Goal: Task Accomplishment & Management: Manage account settings

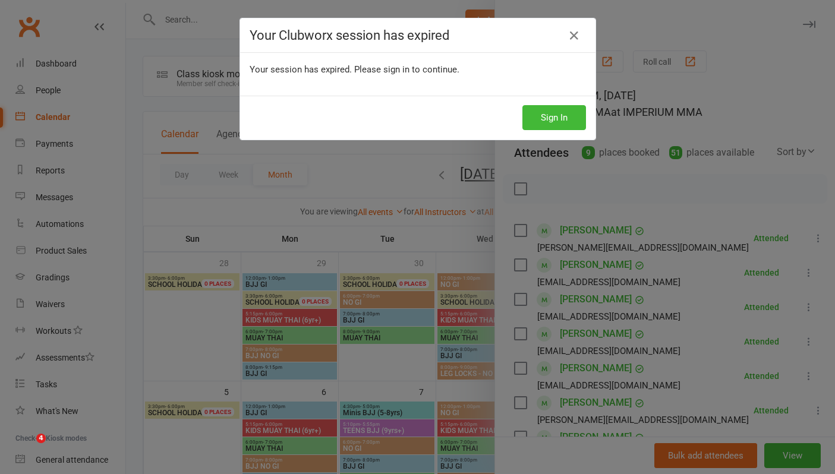
click at [321, 18] on div "Your Clubworx session has expired" at bounding box center [418, 35] width 356 height 34
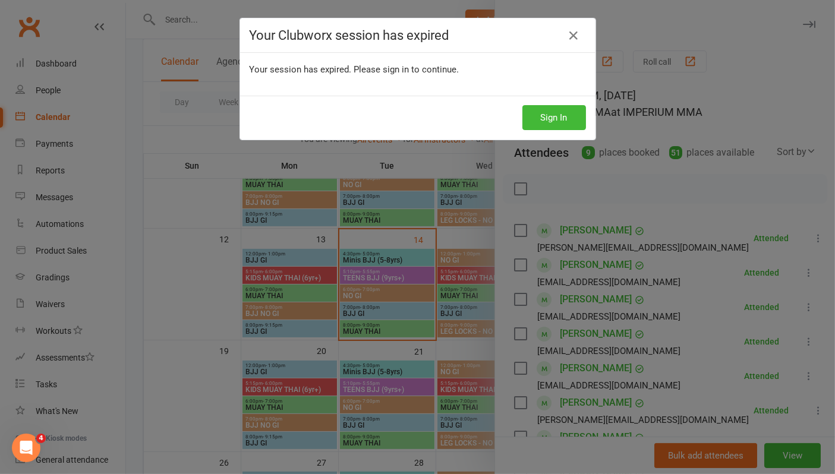
scroll to position [264, 0]
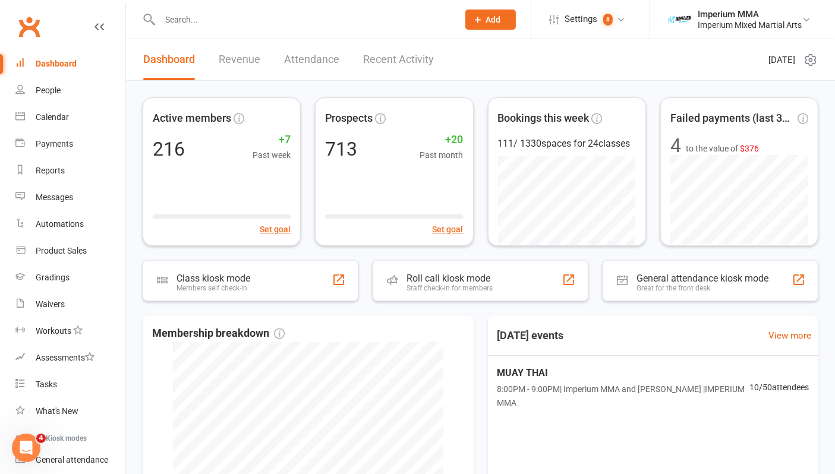
click at [331, 18] on input "text" at bounding box center [303, 19] width 294 height 17
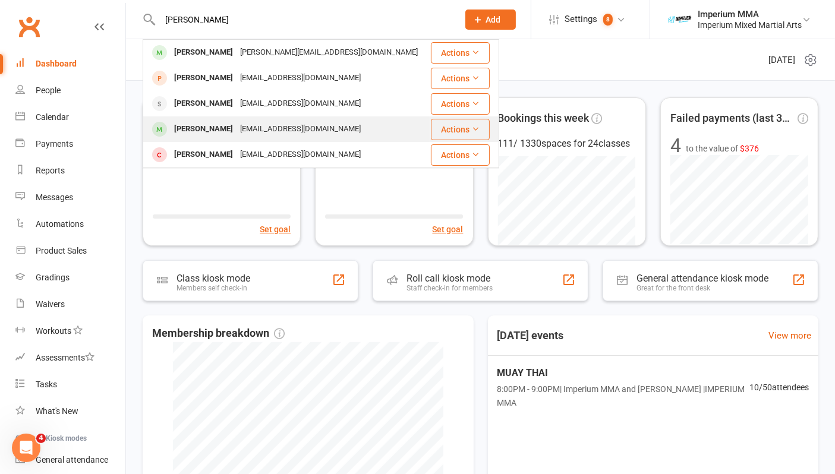
type input "russel"
click at [262, 129] on div "redneckaussie@gmail.com" at bounding box center [301, 129] width 128 height 17
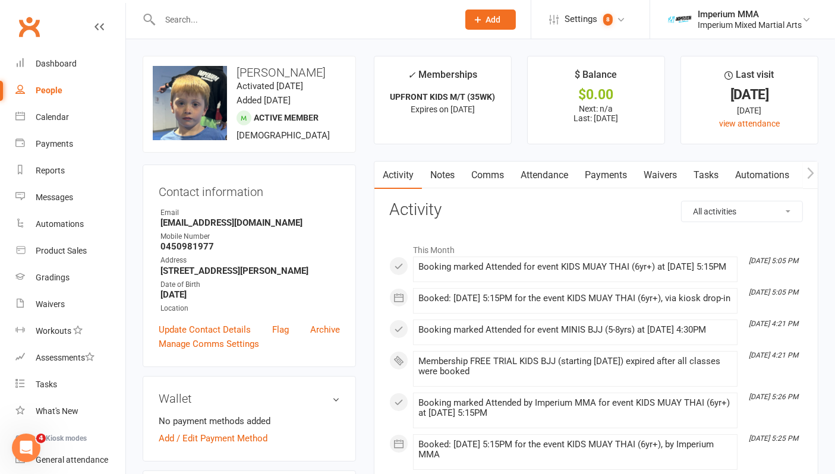
click at [603, 177] on link "Payments" at bounding box center [606, 175] width 59 height 27
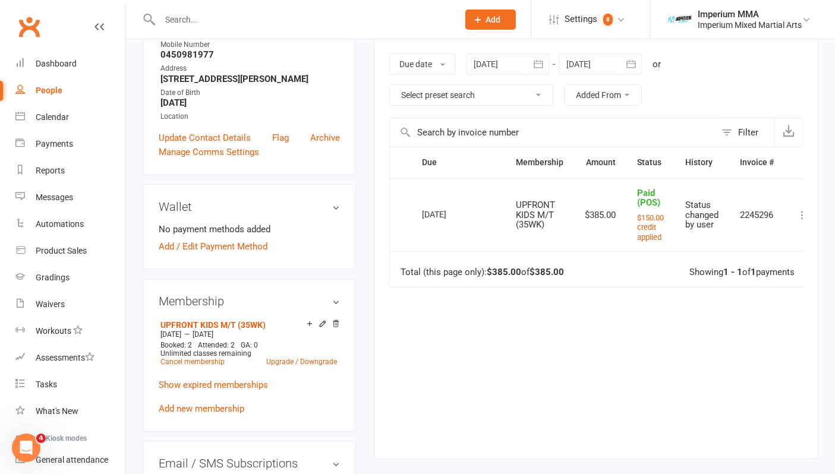
scroll to position [198, 0]
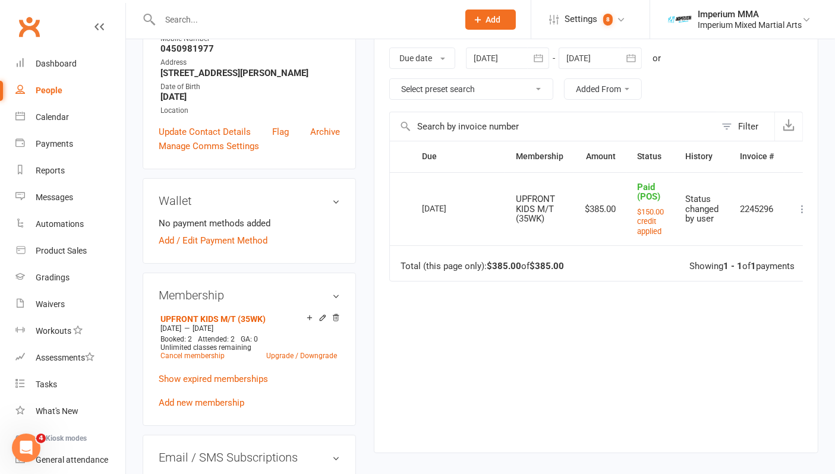
click at [239, 18] on input "text" at bounding box center [303, 19] width 294 height 17
click at [236, 20] on input "text" at bounding box center [303, 19] width 294 height 17
click at [195, 24] on input "text" at bounding box center [303, 19] width 294 height 17
type input "ayush sharma"
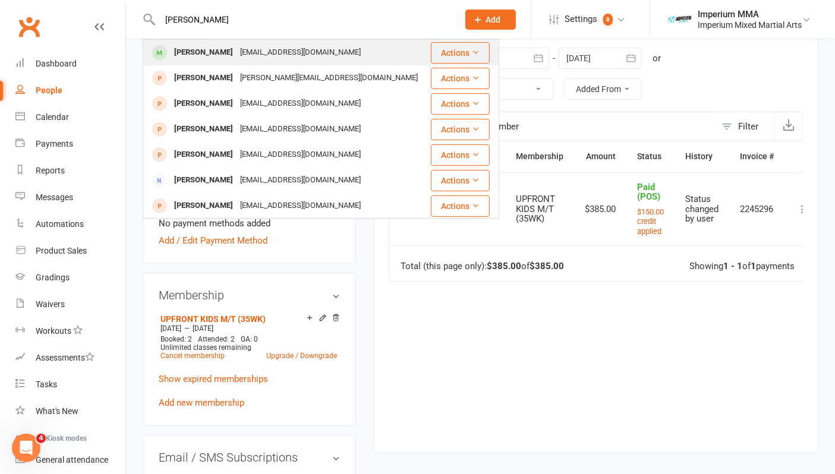
click at [239, 58] on div "offayushsharma@gmail.com" at bounding box center [301, 52] width 128 height 17
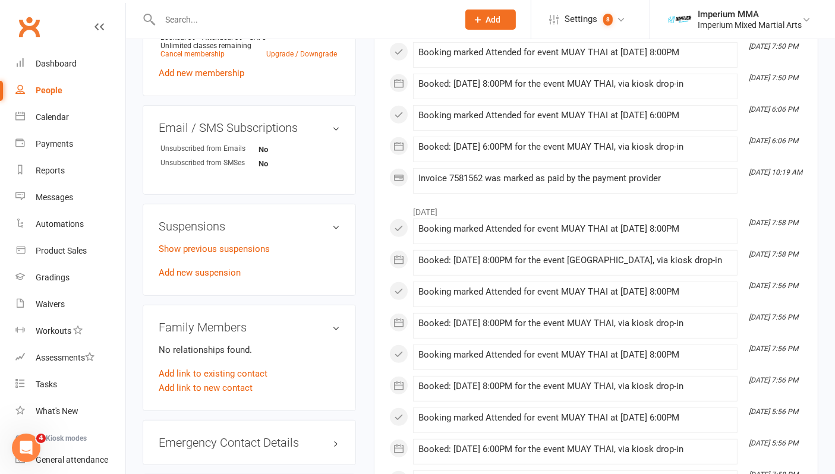
scroll to position [595, 0]
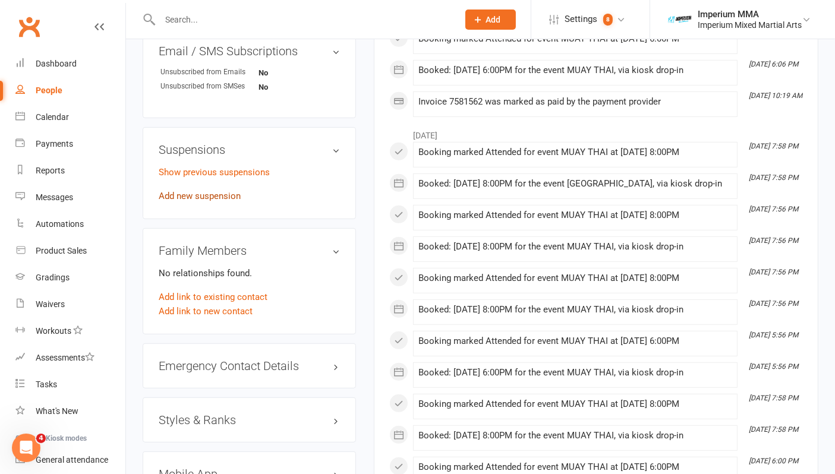
click at [206, 195] on link "Add new suspension" at bounding box center [200, 196] width 82 height 11
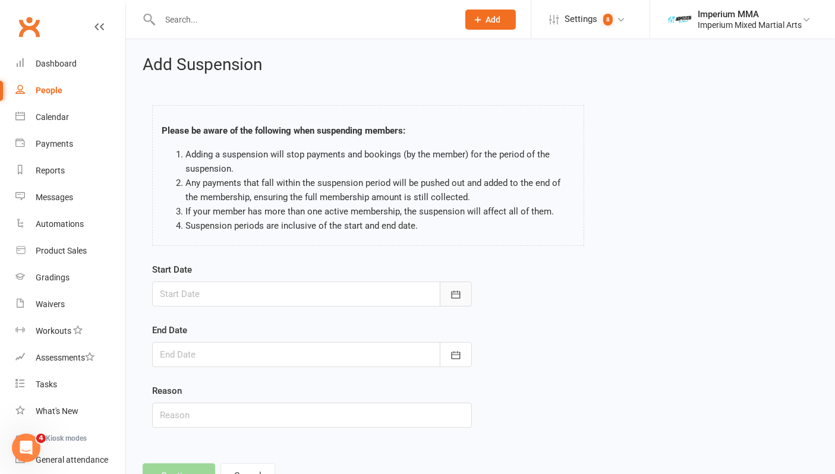
click at [460, 296] on icon "button" at bounding box center [455, 295] width 9 height 8
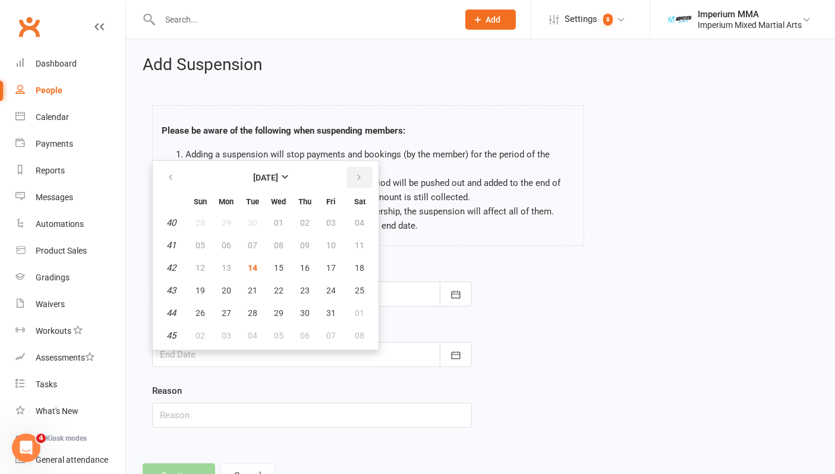
click at [359, 173] on icon "button" at bounding box center [359, 178] width 8 height 10
click at [255, 266] on span "11" at bounding box center [253, 268] width 10 height 10
type input "11 Nov 2025"
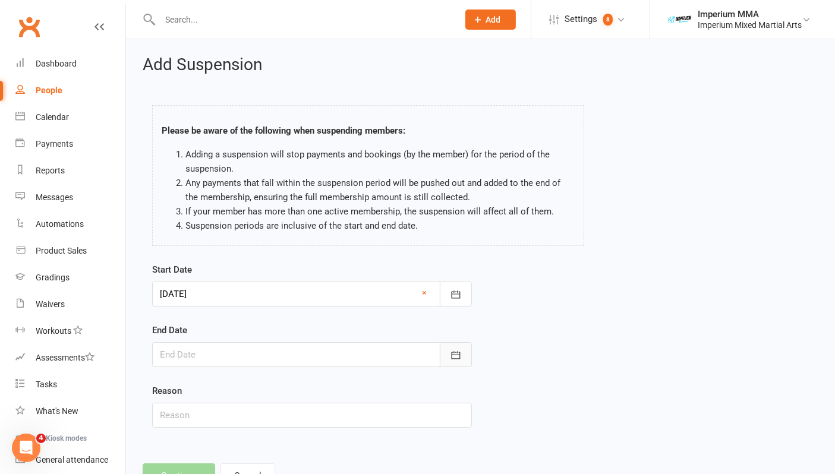
click at [455, 355] on icon "button" at bounding box center [456, 356] width 12 height 12
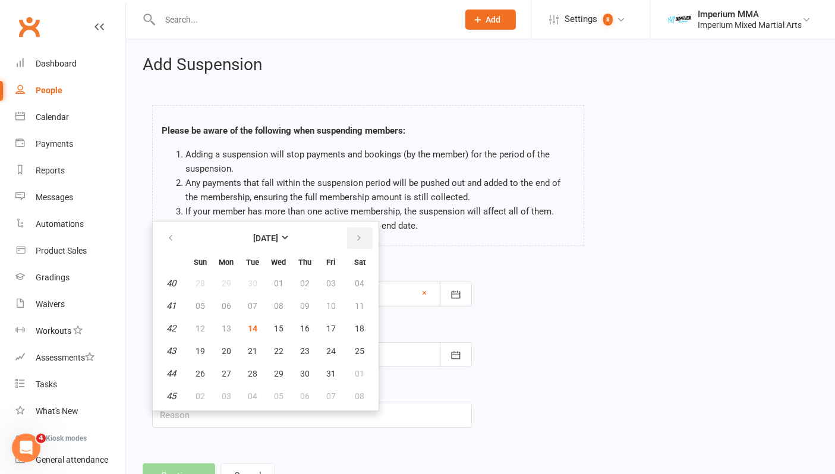
click at [362, 237] on button "button" at bounding box center [360, 238] width 26 height 21
click at [251, 395] on span "02" at bounding box center [253, 397] width 10 height 10
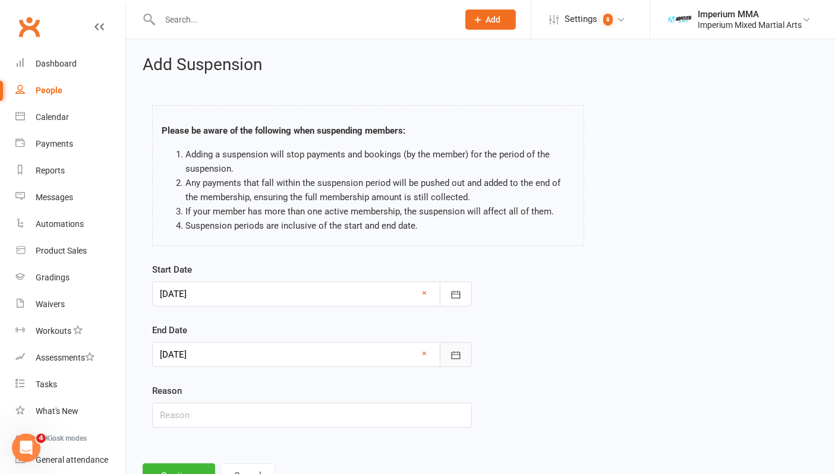
click at [453, 363] on button "button" at bounding box center [456, 354] width 32 height 25
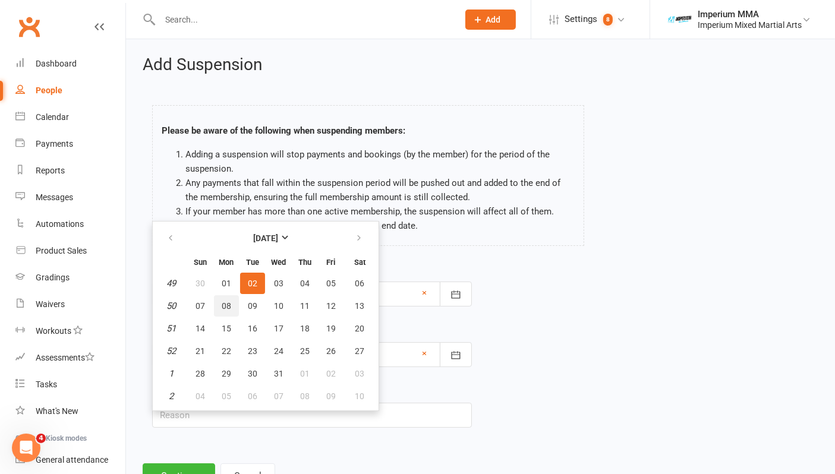
click at [226, 301] on span "08" at bounding box center [227, 306] width 10 height 10
type input "08 Dec 2025"
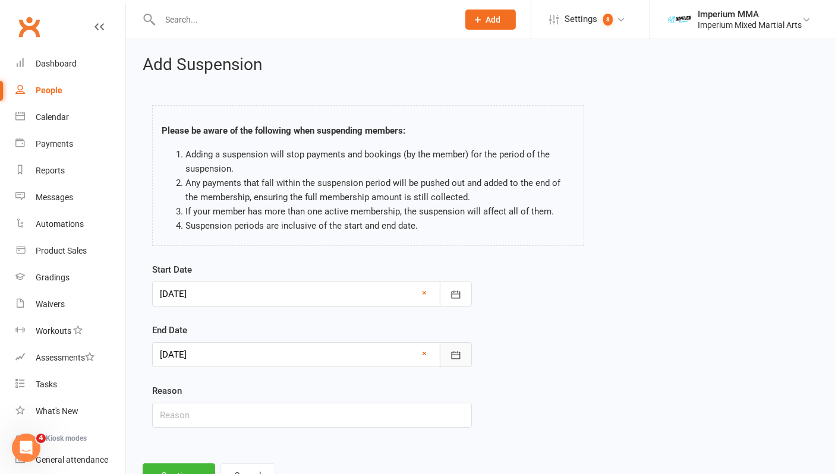
click at [455, 357] on icon "button" at bounding box center [456, 356] width 12 height 12
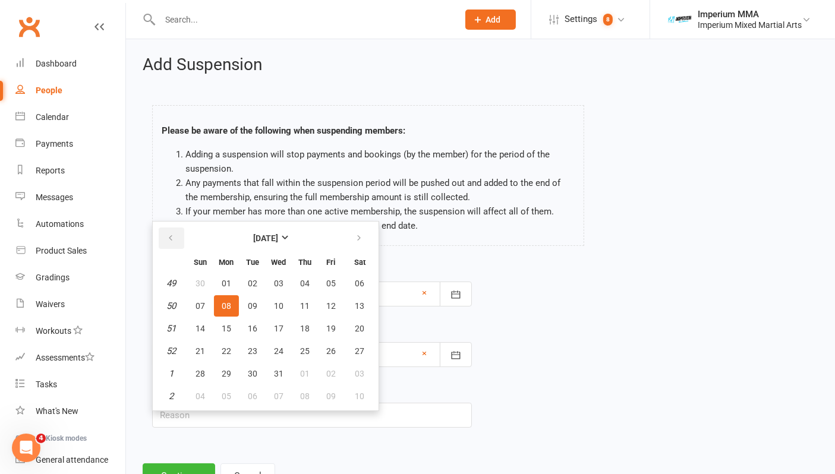
click at [169, 234] on icon "button" at bounding box center [170, 239] width 8 height 10
click at [360, 235] on button "button" at bounding box center [360, 238] width 26 height 21
click at [642, 340] on div "Start Date 11 Nov 2025 November 2025 Sun Mon Tue Wed Thu Fri Sat 44 26 27 28 29…" at bounding box center [480, 354] width 675 height 182
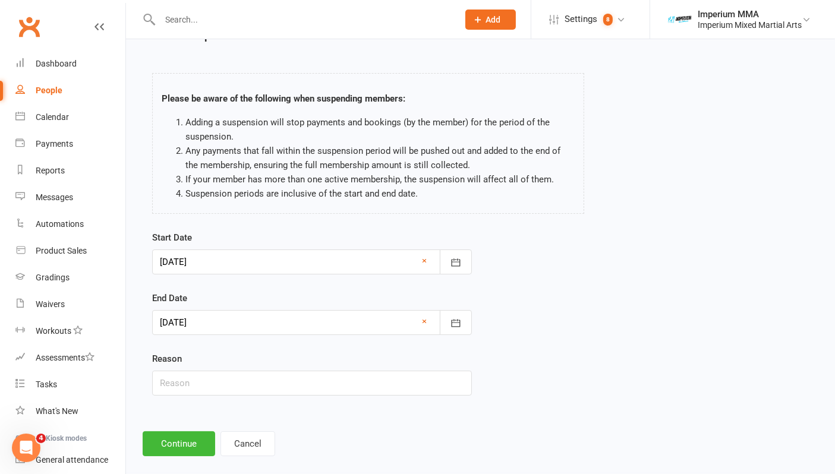
scroll to position [46, 0]
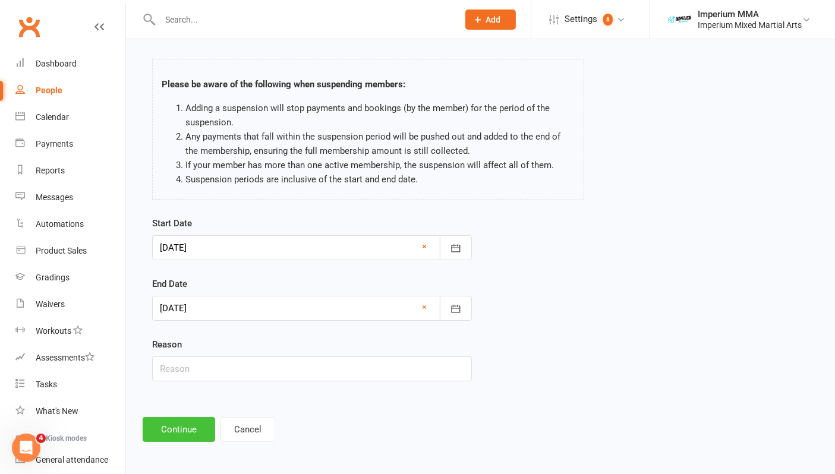
click at [182, 433] on button "Continue" at bounding box center [179, 429] width 73 height 25
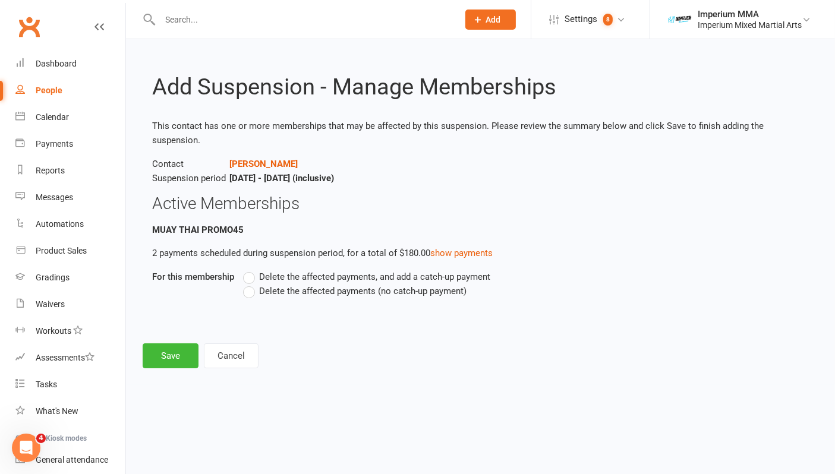
scroll to position [0, 0]
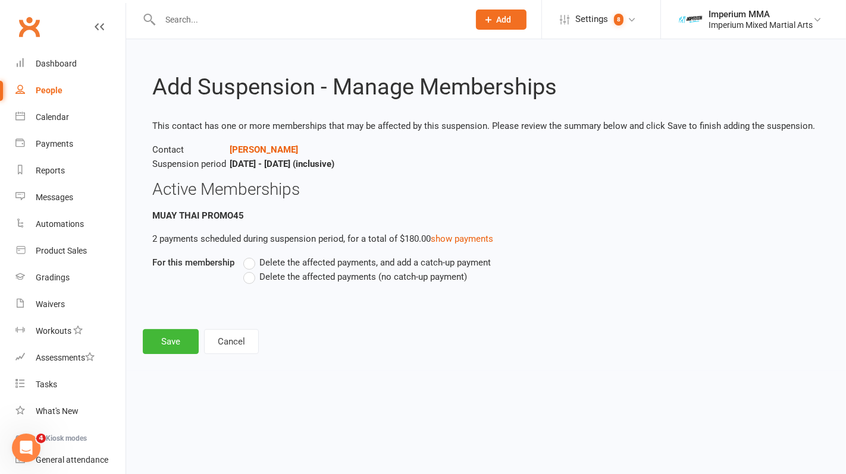
click at [251, 276] on label "Delete the affected payments (no catch-up payment)" at bounding box center [355, 277] width 224 height 14
click at [251, 270] on input "Delete the affected payments (no catch-up payment)" at bounding box center [247, 270] width 8 height 0
click at [172, 341] on button "Save" at bounding box center [171, 341] width 56 height 25
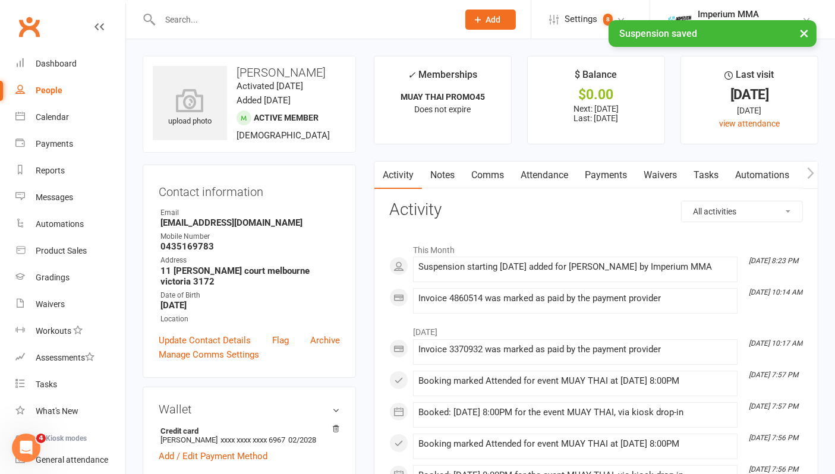
click at [611, 175] on link "Payments" at bounding box center [606, 175] width 59 height 27
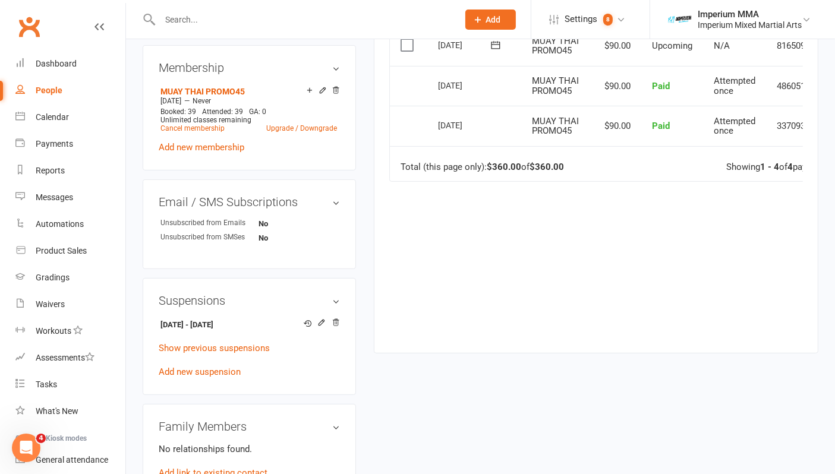
scroll to position [528, 0]
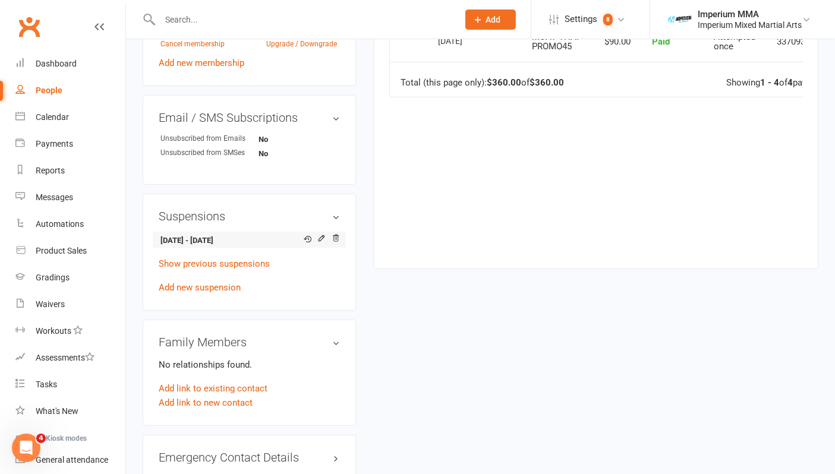
drag, startPoint x: 162, startPoint y: 239, endPoint x: 253, endPoint y: 241, distance: 90.4
click at [253, 241] on strong "11 Nov 2025 - 8 Dec 2025" at bounding box center [248, 241] width 174 height 12
copy strong "11 Nov 2025 - 8 Dec 2025"
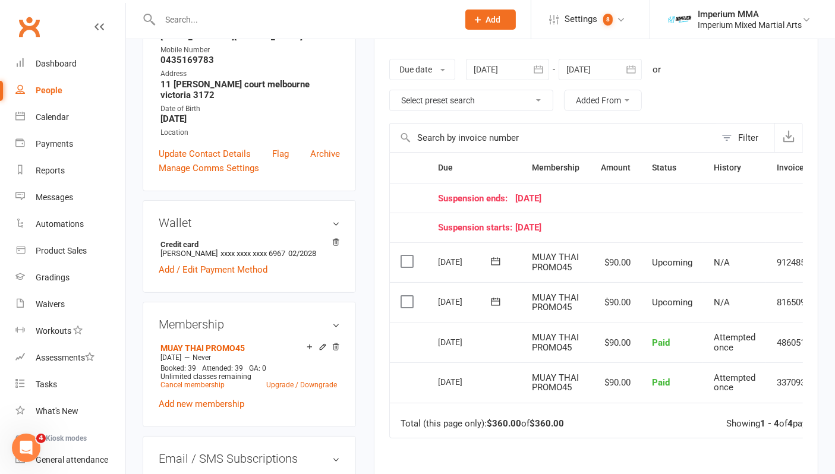
scroll to position [0, 0]
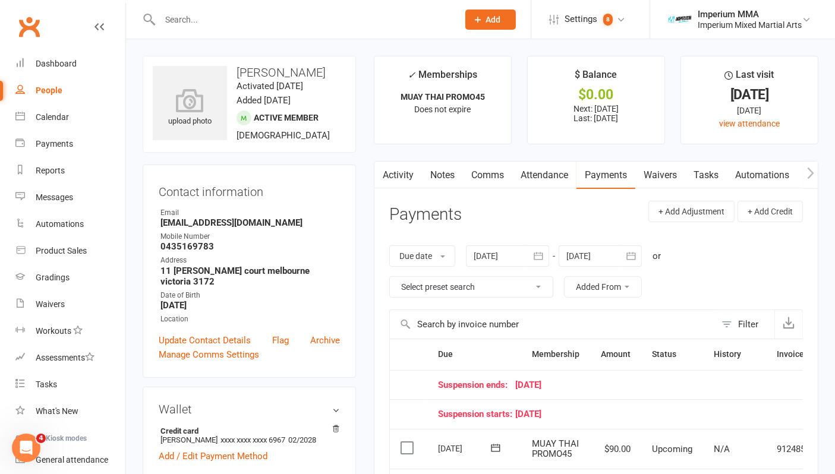
click at [488, 171] on link "Comms" at bounding box center [487, 175] width 49 height 27
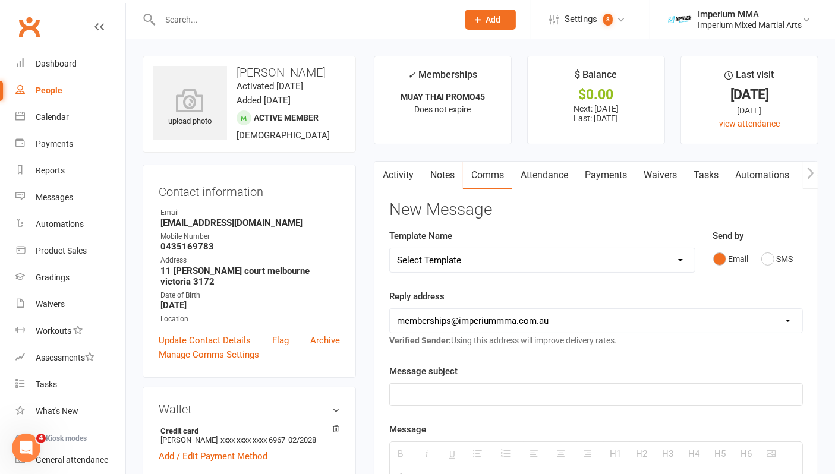
click at [470, 257] on select "Select Template [SMS] WE MISS YOU [Email] 10 CLASS PASS EXPIRY [Email] Confirma…" at bounding box center [542, 261] width 305 height 24
select select "10"
click at [390, 249] on select "Select Template [SMS] WE MISS YOU [Email] 10 CLASS PASS EXPIRY [Email] Confirma…" at bounding box center [542, 261] width 305 height 24
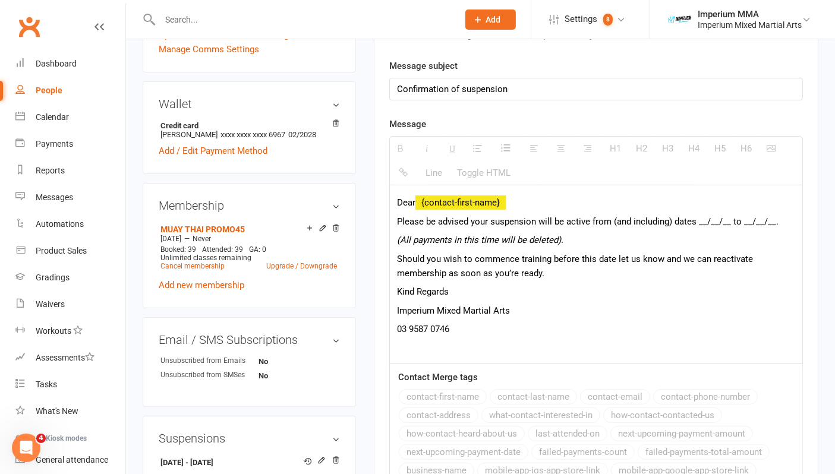
scroll to position [330, 0]
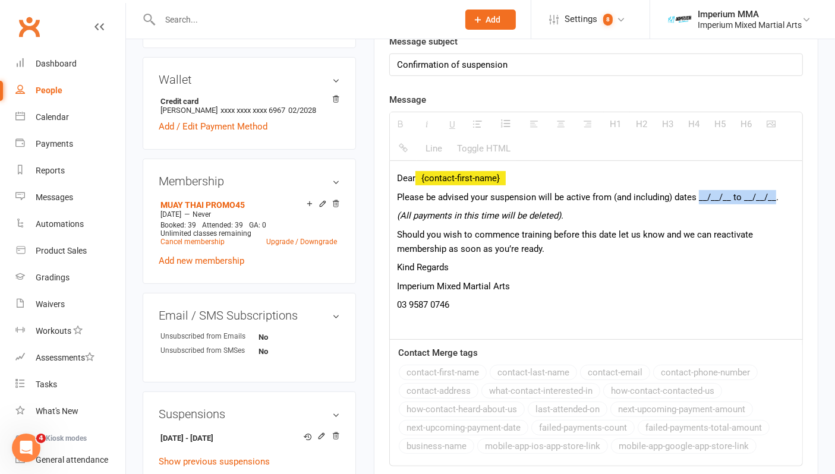
drag, startPoint x: 697, startPoint y: 194, endPoint x: 773, endPoint y: 197, distance: 75.6
click at [773, 197] on span "Please be advised your suspension will be active from (and including) dates __/…" at bounding box center [588, 197] width 382 height 11
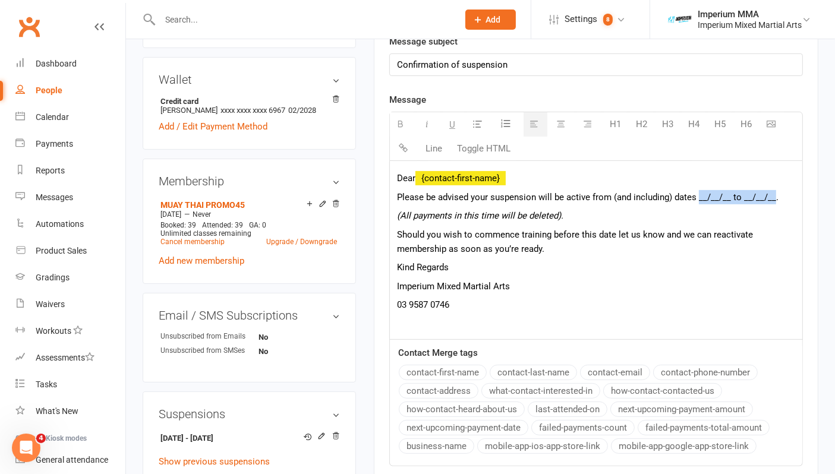
paste div
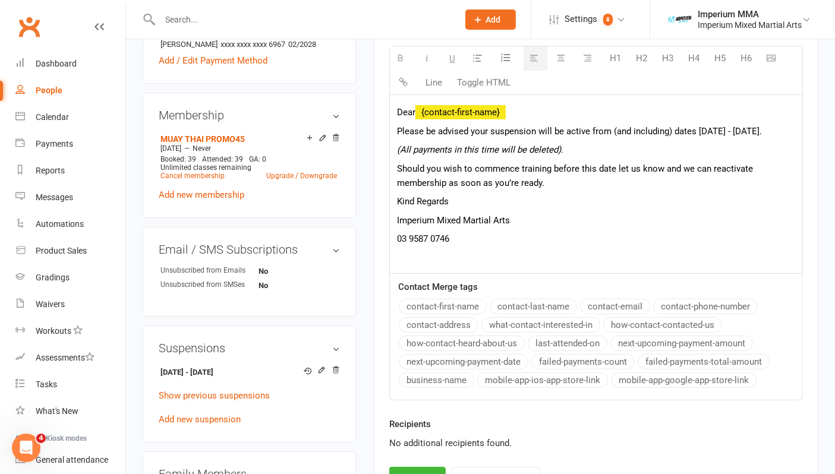
scroll to position [462, 0]
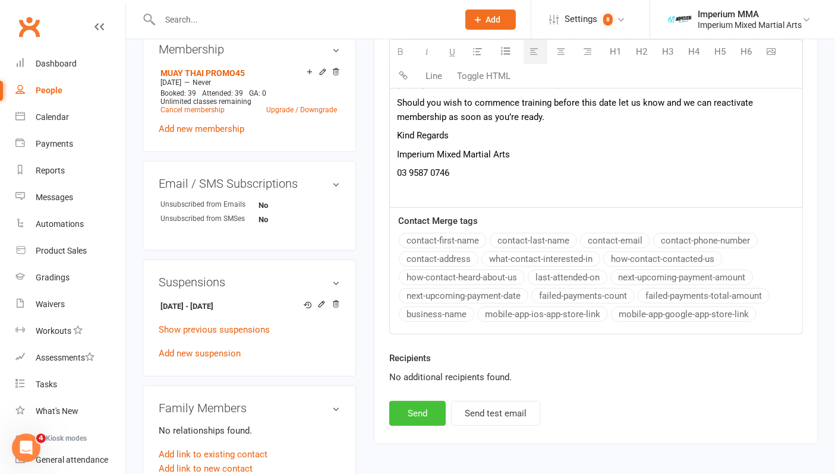
click at [417, 403] on button "Send" at bounding box center [417, 413] width 56 height 25
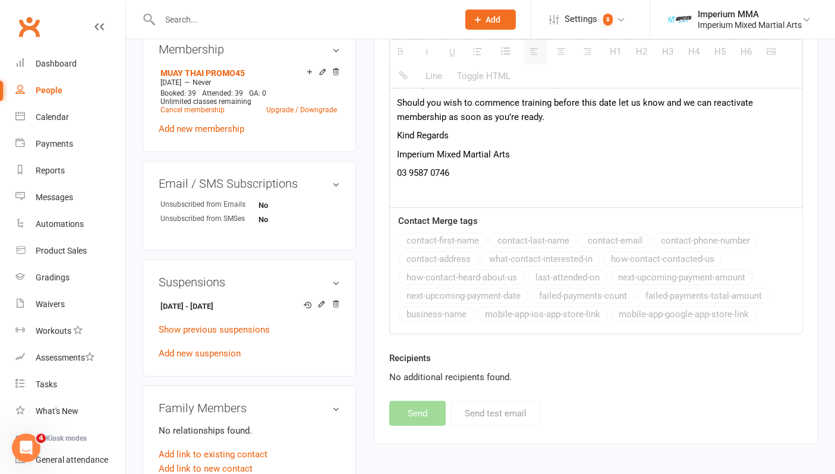
select select
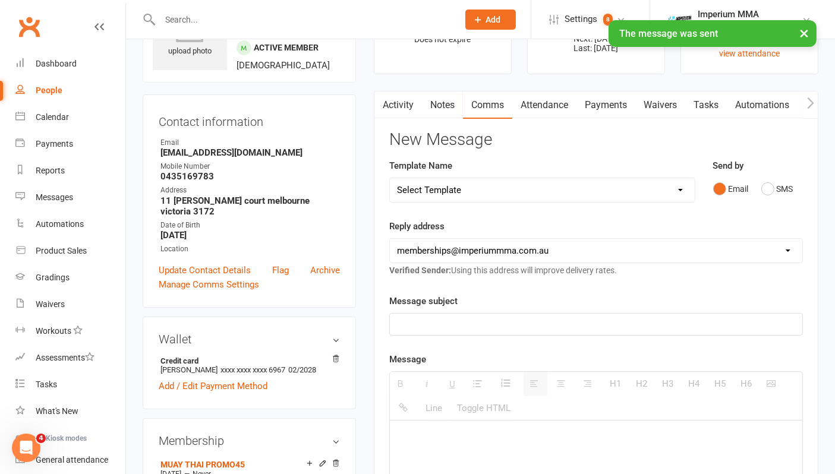
scroll to position [66, 0]
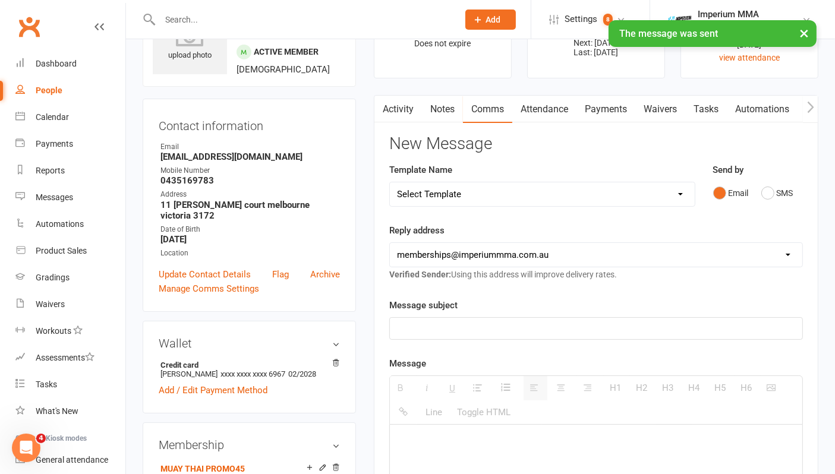
drag, startPoint x: 394, startPoint y: 100, endPoint x: 408, endPoint y: 99, distance: 14.3
click at [394, 100] on link "Activity" at bounding box center [399, 109] width 48 height 27
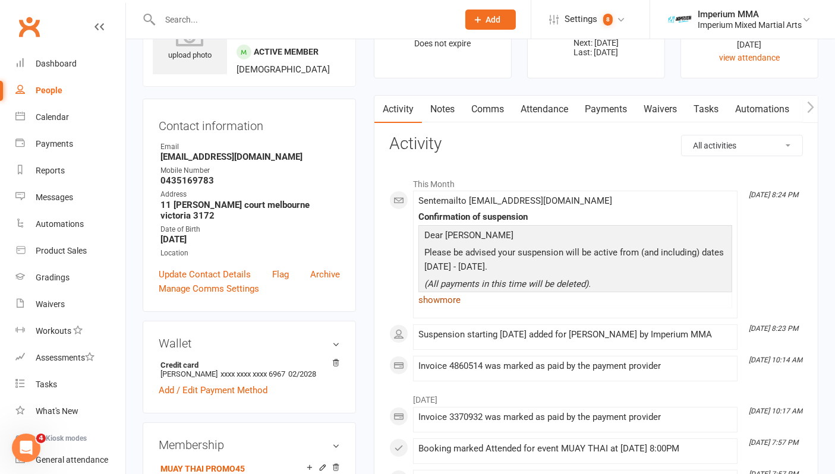
click at [436, 302] on link "show more" at bounding box center [576, 300] width 314 height 17
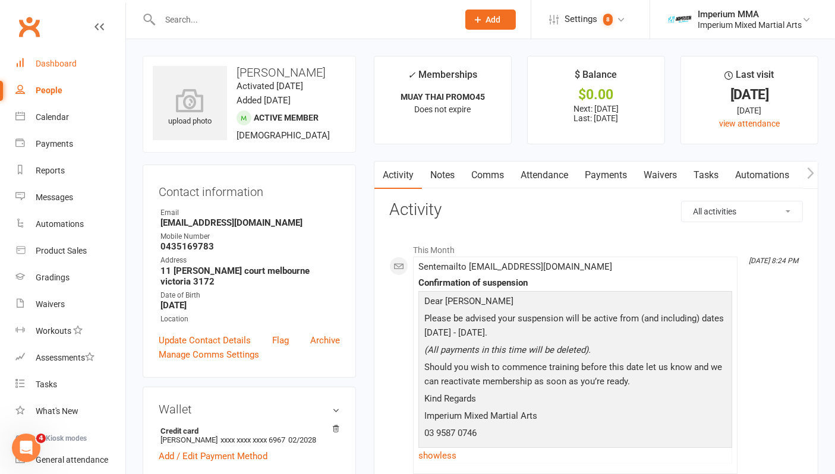
click at [61, 61] on div "Dashboard" at bounding box center [56, 64] width 41 height 10
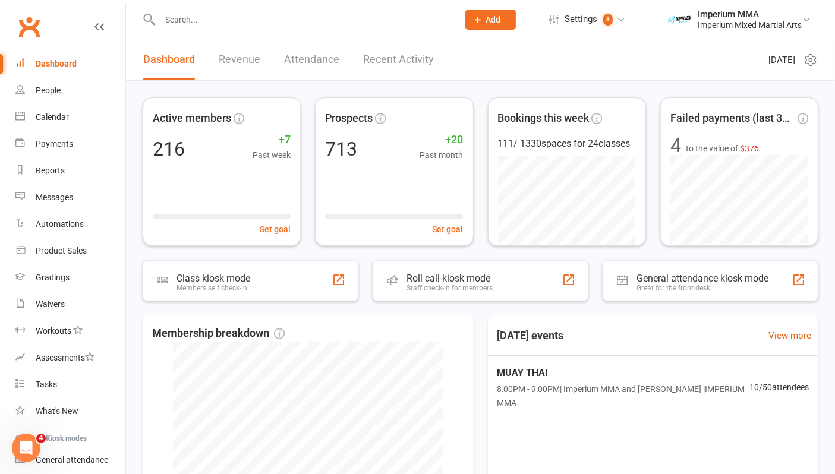
click at [312, 18] on input "text" at bounding box center [303, 19] width 294 height 17
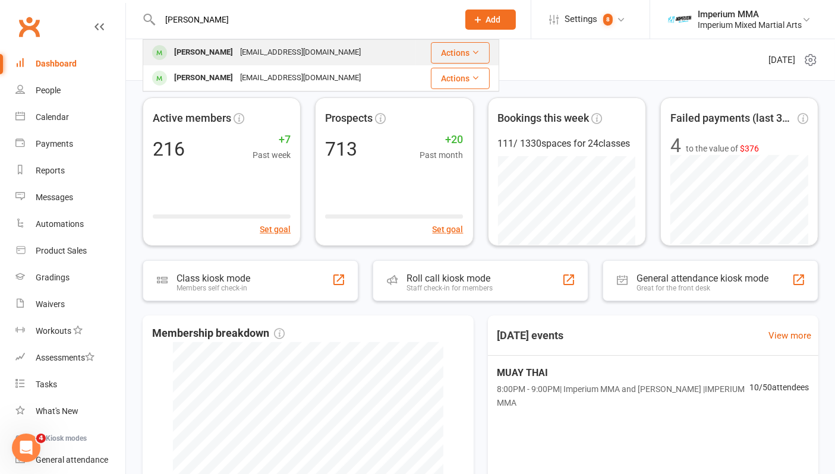
type input "ayush"
click at [237, 49] on div "offayushsharma@gmail.com" at bounding box center [301, 52] width 128 height 17
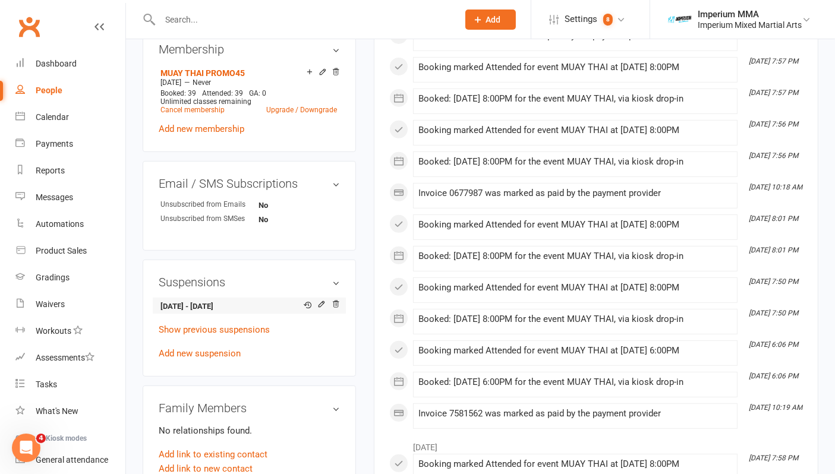
scroll to position [528, 0]
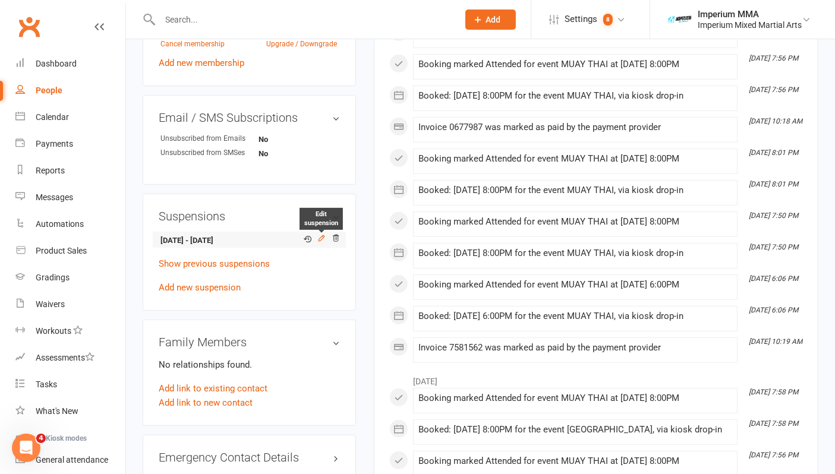
click at [320, 238] on icon at bounding box center [321, 237] width 5 height 5
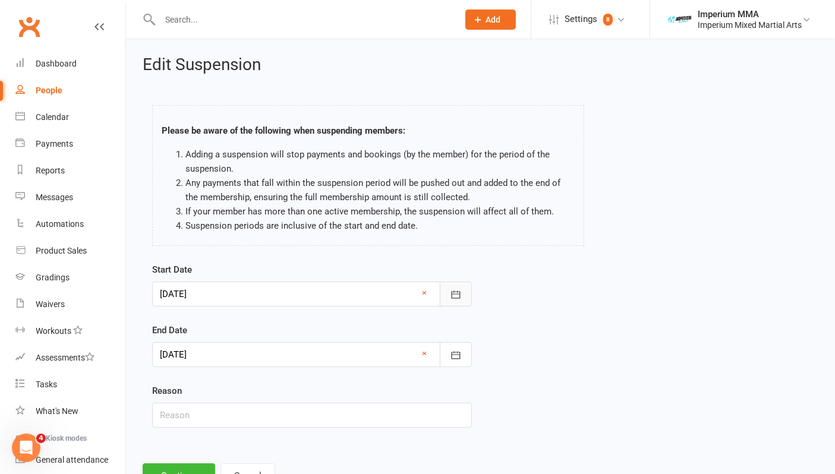
click at [452, 298] on icon "button" at bounding box center [455, 295] width 9 height 8
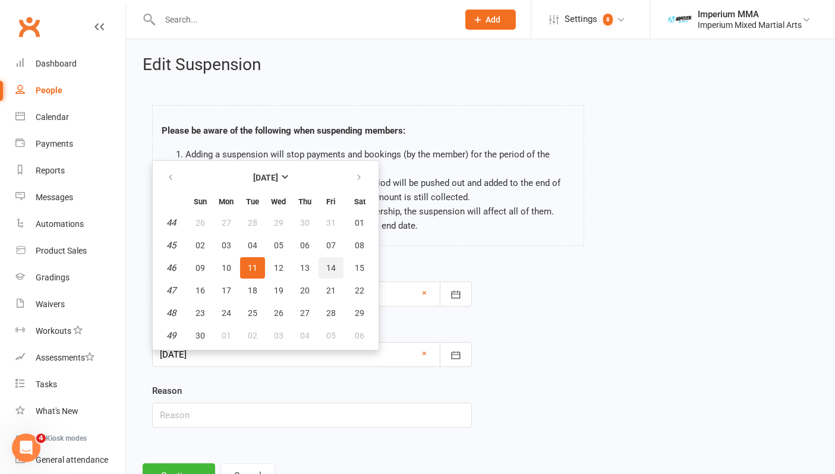
click at [329, 263] on span "14" at bounding box center [331, 268] width 10 height 10
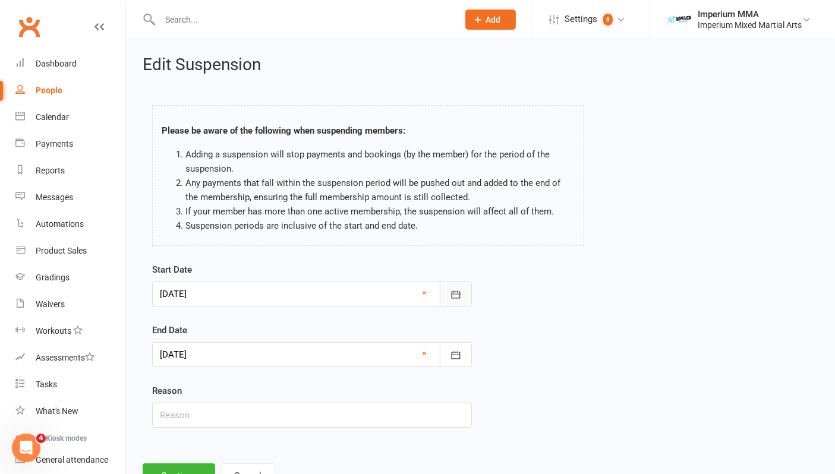
click at [457, 290] on icon "button" at bounding box center [456, 295] width 12 height 12
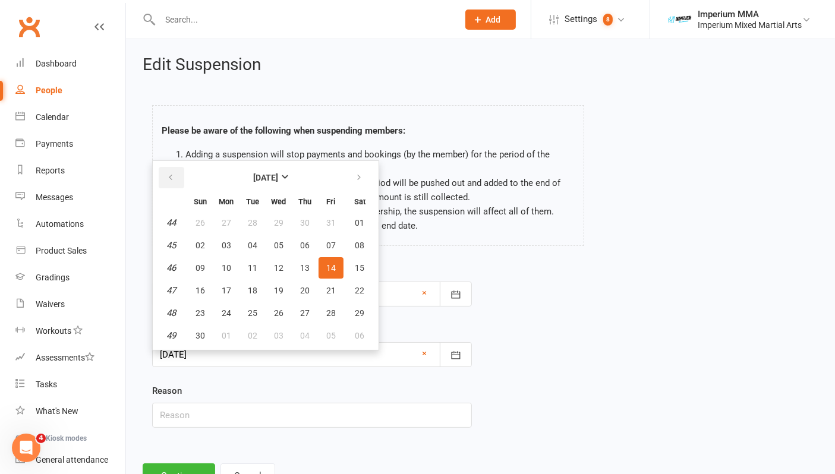
click at [169, 173] on icon "button" at bounding box center [170, 178] width 8 height 10
click at [244, 265] on button "14" at bounding box center [252, 267] width 25 height 21
type input "14 Oct 2025"
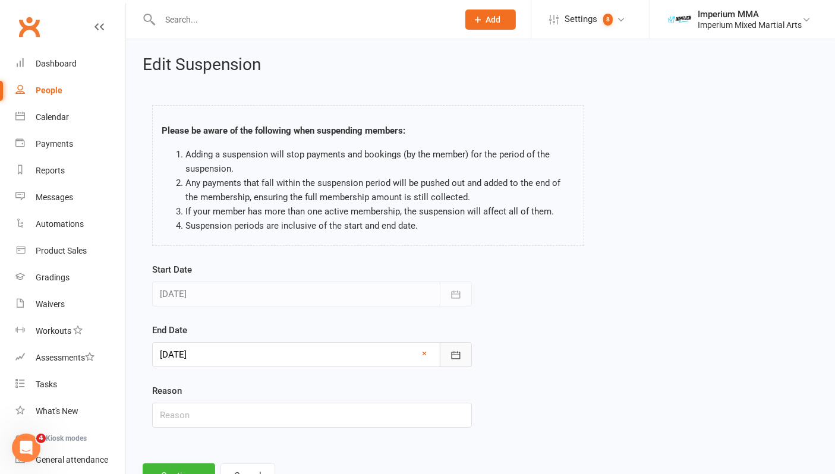
click at [460, 351] on icon "button" at bounding box center [455, 355] width 9 height 8
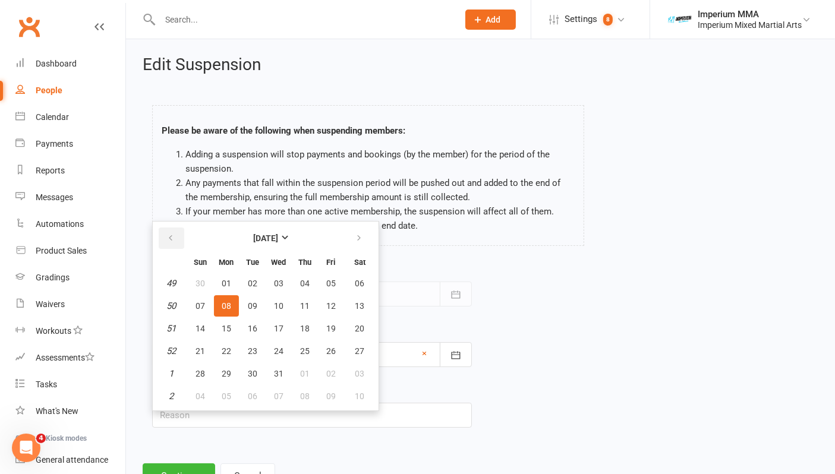
click at [171, 238] on icon "button" at bounding box center [170, 239] width 8 height 10
click at [357, 238] on icon "button" at bounding box center [359, 239] width 8 height 10
click at [226, 324] on td "10" at bounding box center [226, 328] width 25 height 21
click at [226, 326] on td "10" at bounding box center [226, 328] width 25 height 21
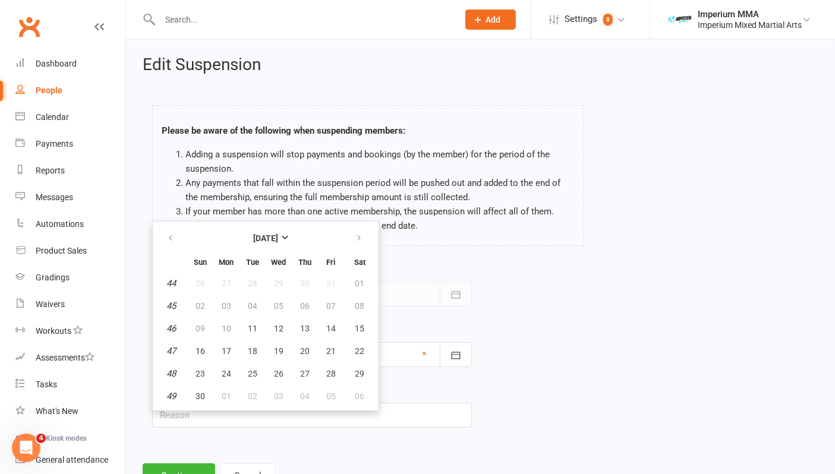
click at [555, 334] on div "Start Date 14 Oct 2025 October 2025 Sun Mon Tue Wed Thu Fri Sat 40 28 29 30 01 …" at bounding box center [480, 354] width 675 height 182
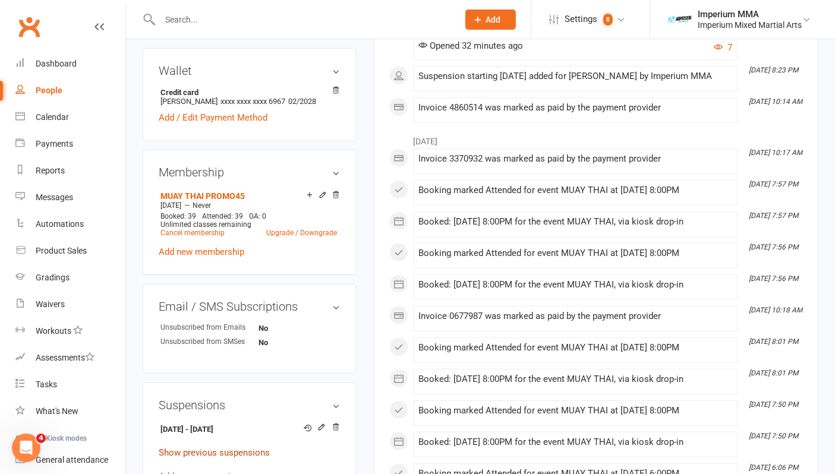
scroll to position [462, 0]
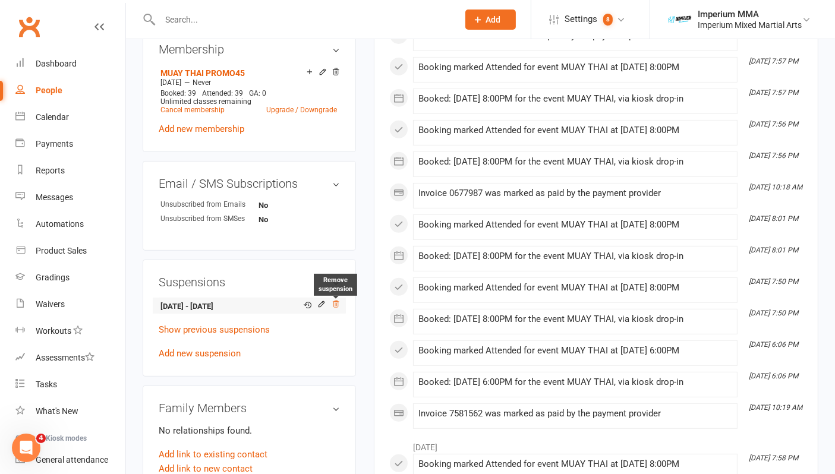
click at [334, 302] on icon at bounding box center [336, 304] width 8 height 8
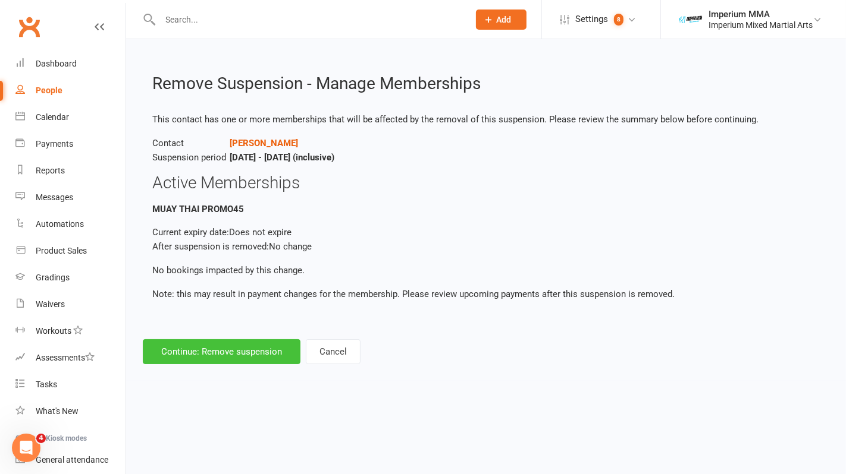
click at [219, 348] on button "Continue: Remove suspension" at bounding box center [222, 352] width 158 height 25
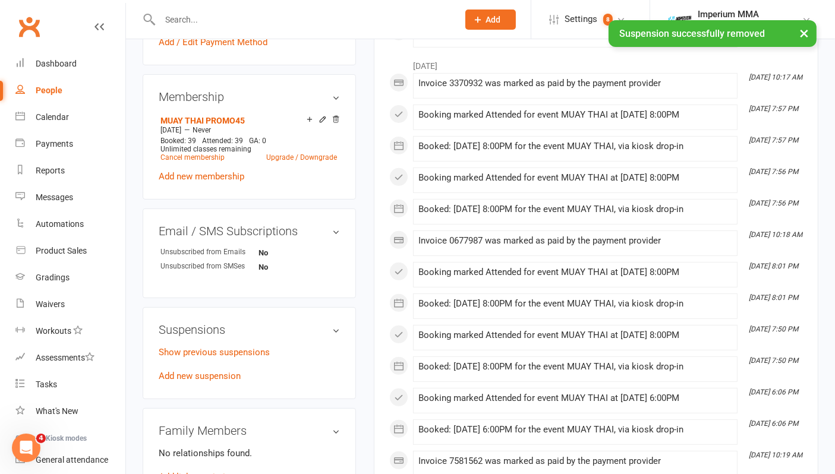
scroll to position [528, 0]
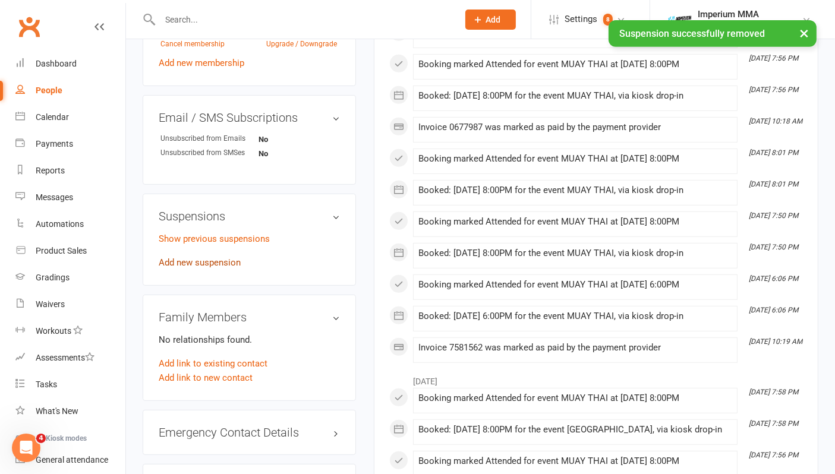
click at [186, 266] on link "Add new suspension" at bounding box center [200, 262] width 82 height 11
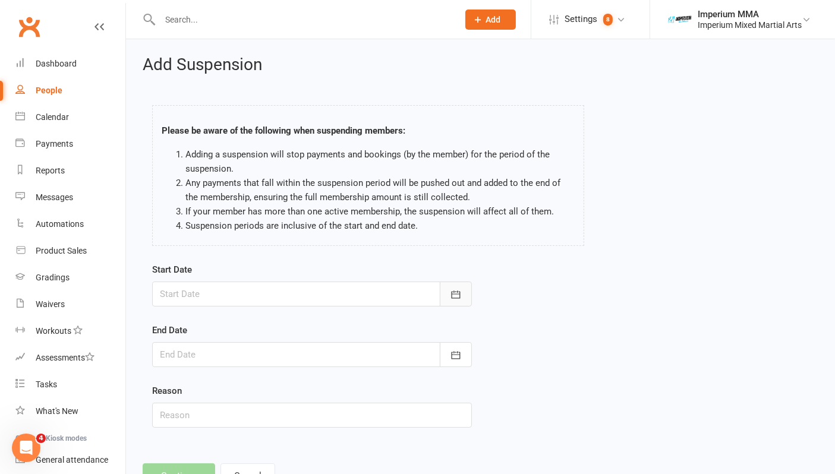
click at [457, 293] on icon "button" at bounding box center [456, 295] width 12 height 12
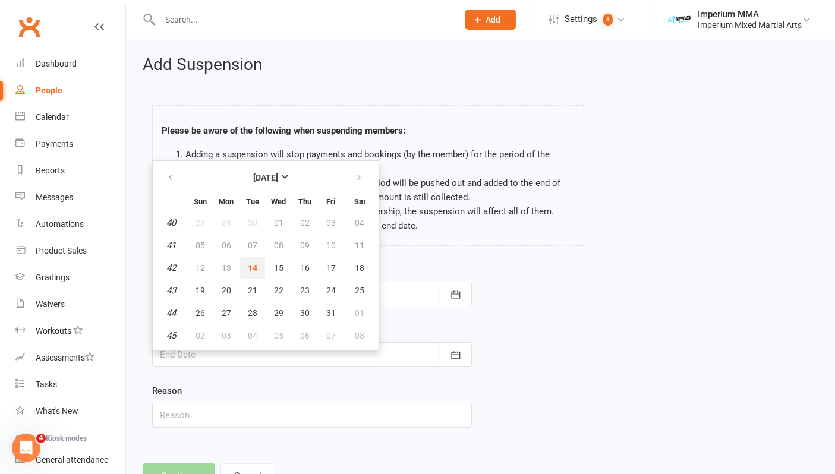
click at [252, 266] on span "14" at bounding box center [253, 268] width 10 height 10
type input "14 Oct 2025"
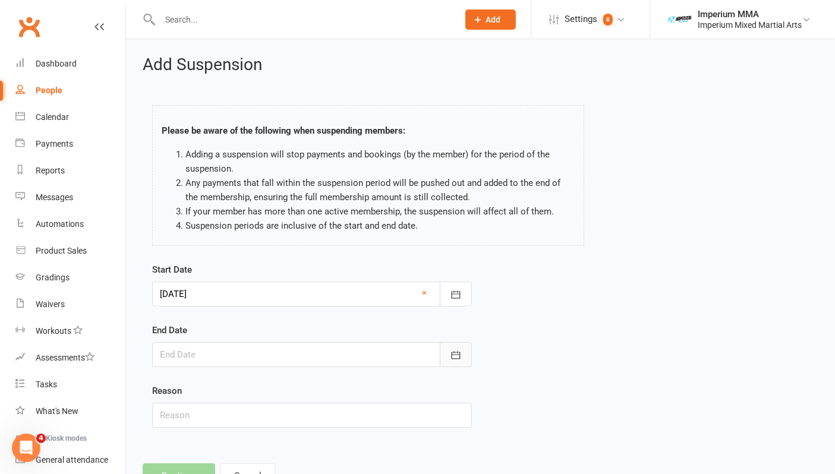
click at [449, 357] on button "button" at bounding box center [456, 354] width 32 height 25
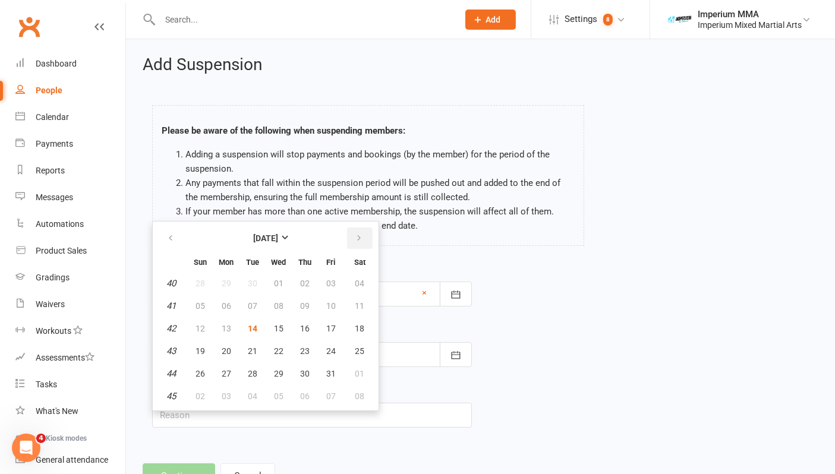
click at [357, 239] on icon "button" at bounding box center [359, 239] width 8 height 10
click at [227, 324] on span "10" at bounding box center [227, 329] width 10 height 10
type input "10 Nov 2025"
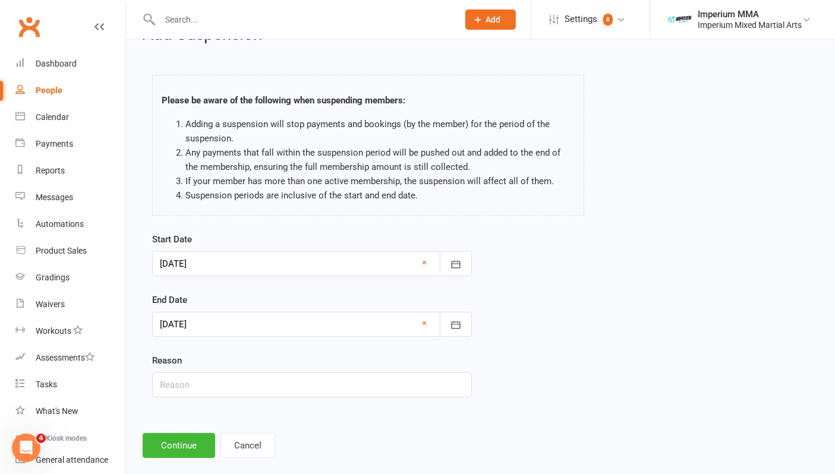
scroll to position [46, 0]
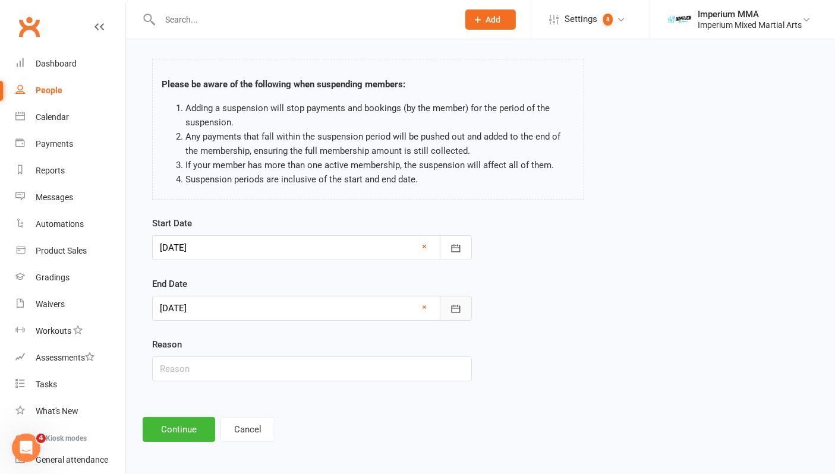
click at [457, 310] on icon "button" at bounding box center [456, 309] width 12 height 12
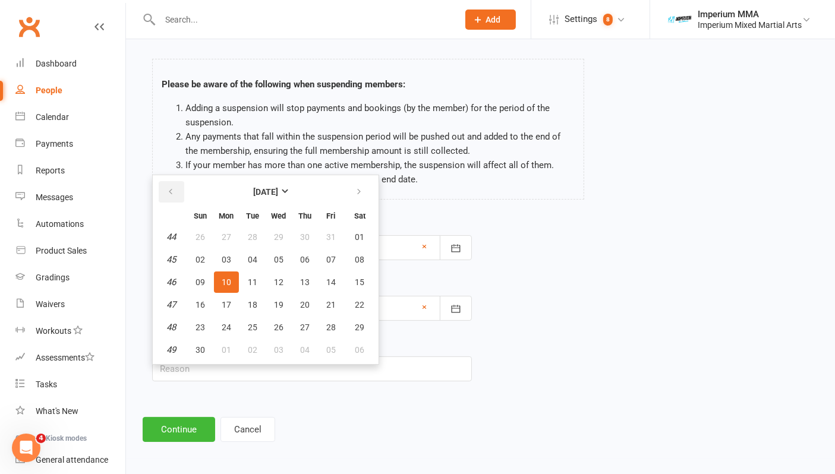
click at [162, 190] on button "button" at bounding box center [172, 191] width 26 height 21
click at [356, 193] on icon "button" at bounding box center [359, 192] width 8 height 10
click at [225, 282] on span "10" at bounding box center [227, 283] width 10 height 10
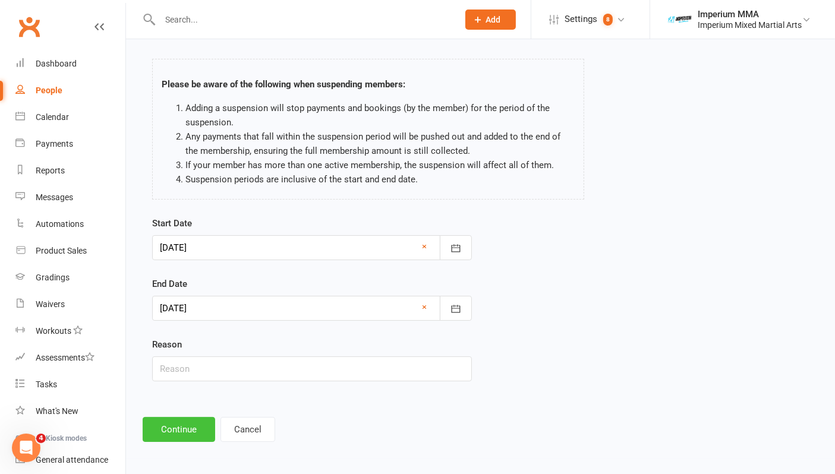
click at [181, 428] on button "Continue" at bounding box center [179, 429] width 73 height 25
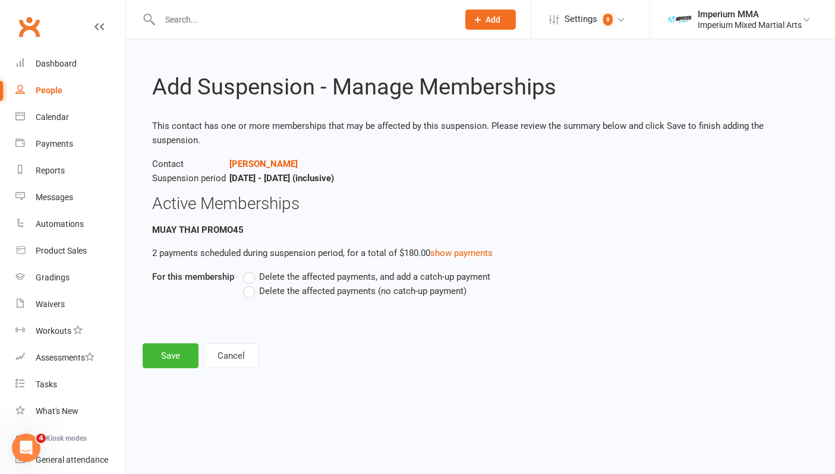
scroll to position [0, 0]
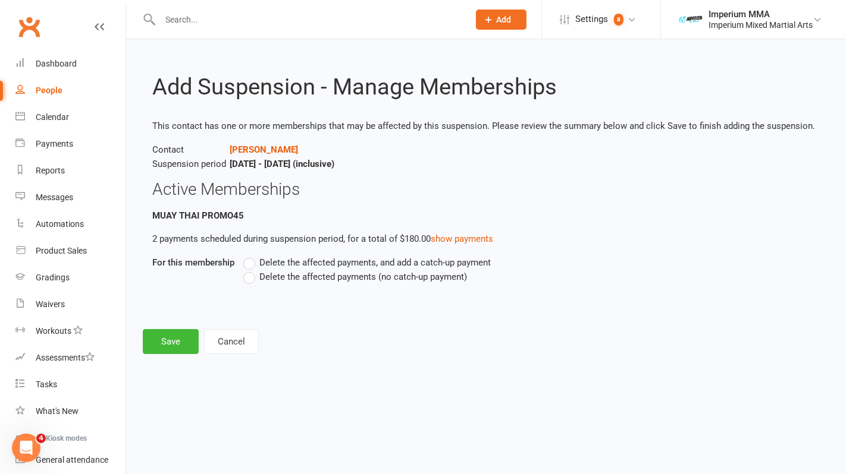
click at [252, 275] on label "Delete the affected payments (no catch-up payment)" at bounding box center [355, 277] width 224 height 14
click at [251, 270] on input "Delete the affected payments (no catch-up payment)" at bounding box center [247, 270] width 8 height 0
click at [171, 343] on button "Save" at bounding box center [171, 341] width 56 height 25
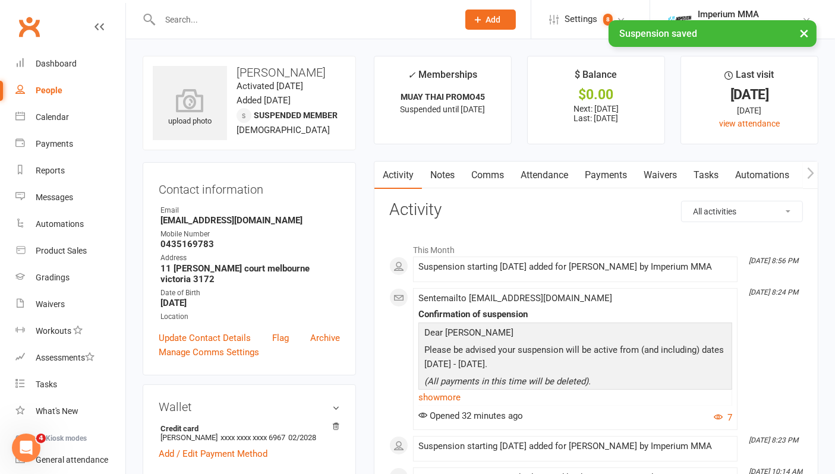
click at [618, 178] on link "Payments" at bounding box center [606, 175] width 59 height 27
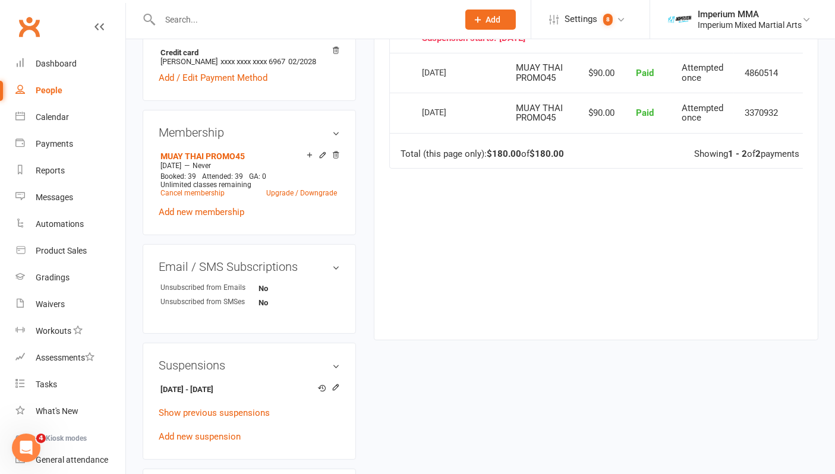
scroll to position [396, 0]
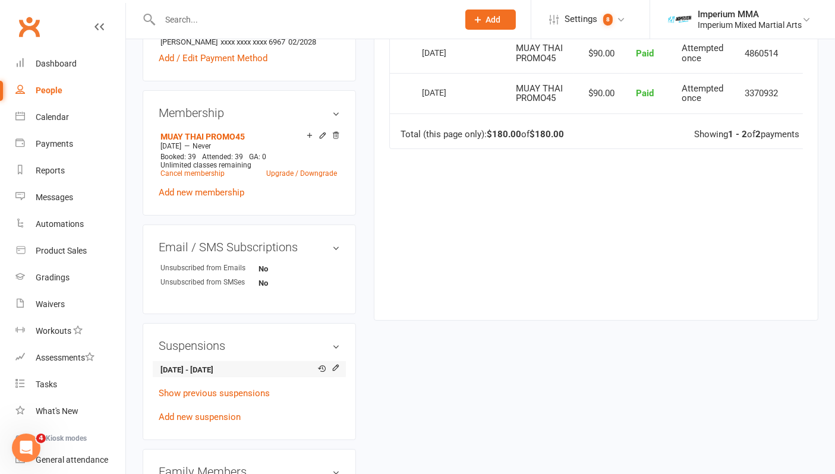
drag, startPoint x: 161, startPoint y: 365, endPoint x: 258, endPoint y: 370, distance: 97.0
click at [258, 370] on strong "14 Oct 2025 - 10 Nov 2025" at bounding box center [248, 370] width 174 height 12
copy strong "14 Oct 2025 - 10 Nov 2025"
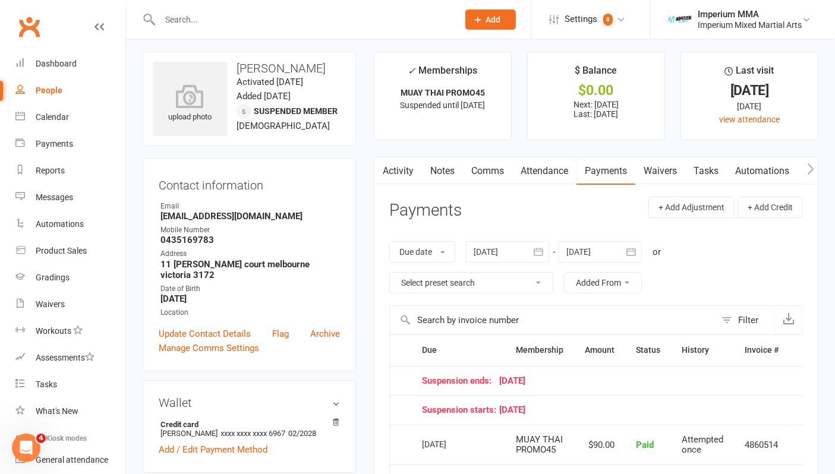
scroll to position [0, 0]
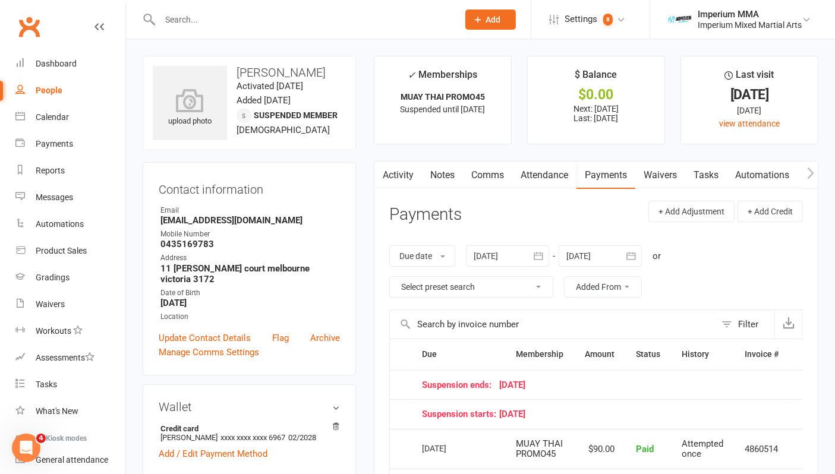
drag, startPoint x: 469, startPoint y: 179, endPoint x: 476, endPoint y: 178, distance: 6.6
click at [470, 179] on link "Comms" at bounding box center [487, 175] width 49 height 27
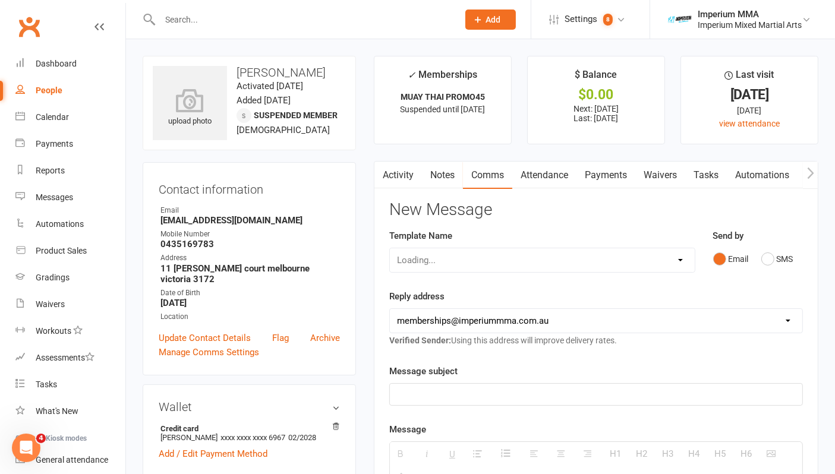
click at [505, 262] on div "Loading..." at bounding box center [542, 260] width 306 height 25
click at [505, 262] on select "Select Template [SMS] WE MISS YOU [Email] 10 CLASS PASS EXPIRY [Email] Confirma…" at bounding box center [542, 261] width 305 height 24
select select "10"
click at [390, 249] on select "Select Template [SMS] WE MISS YOU [Email] 10 CLASS PASS EXPIRY [Email] Confirma…" at bounding box center [542, 261] width 305 height 24
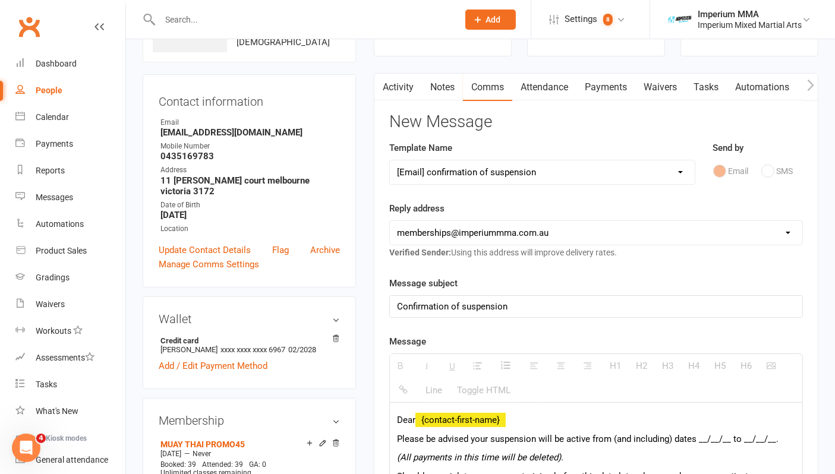
scroll to position [132, 0]
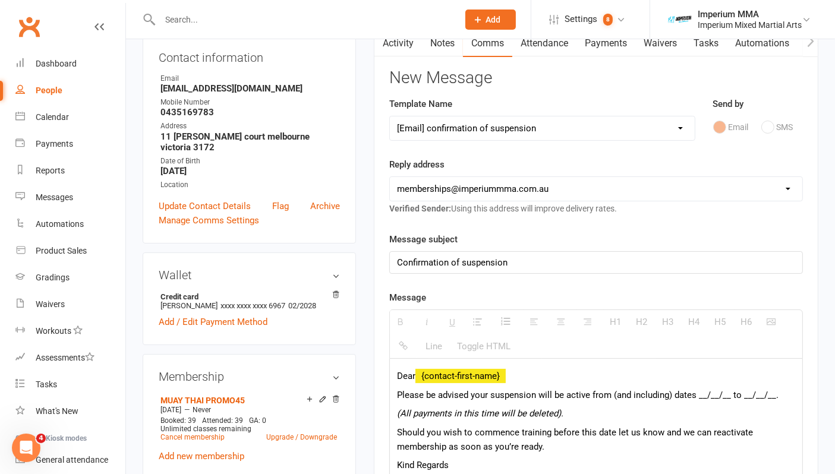
click at [547, 373] on p "Dear {contact-first-name}" at bounding box center [596, 376] width 398 height 14
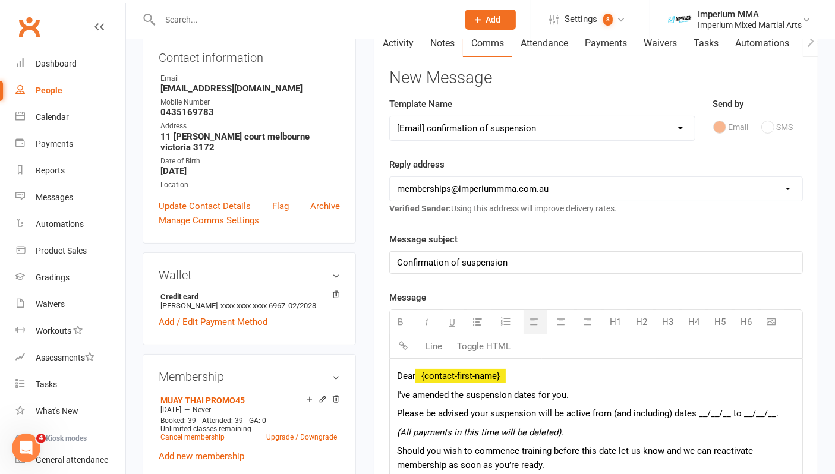
drag, startPoint x: 699, startPoint y: 411, endPoint x: 700, endPoint y: 428, distance: 16.7
click at [700, 428] on p "(All payments in this time will be deleted)." at bounding box center [596, 433] width 398 height 14
drag, startPoint x: 696, startPoint y: 411, endPoint x: 773, endPoint y: 410, distance: 76.7
click at [773, 410] on span "Please be advised your suspension will be active from (and including) dates __/…" at bounding box center [588, 413] width 382 height 11
click at [490, 410] on span "Please be advised your suspension will be active from (and including) dates 14 …" at bounding box center [579, 413] width 365 height 11
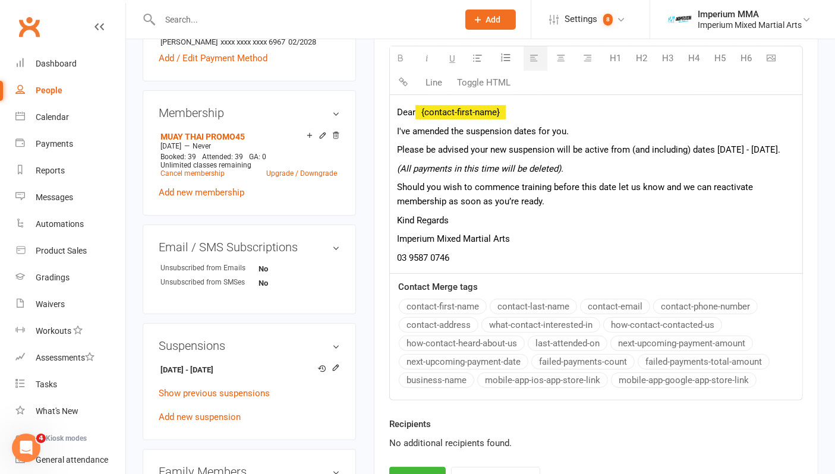
scroll to position [595, 0]
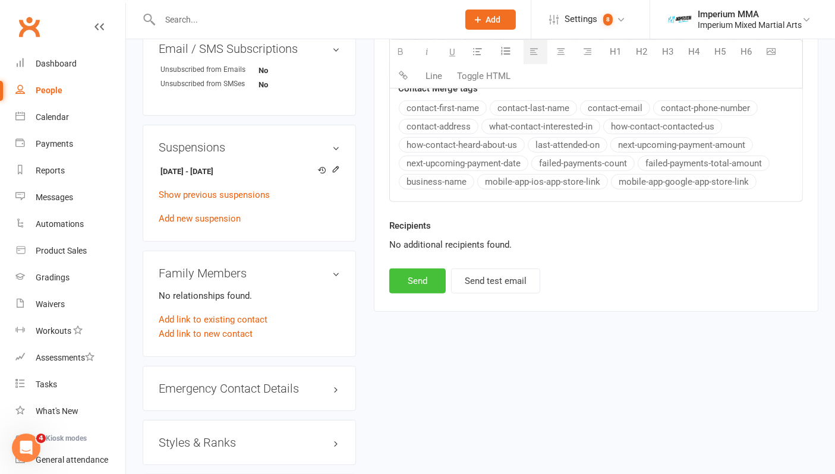
click at [420, 286] on button "Send" at bounding box center [417, 281] width 56 height 25
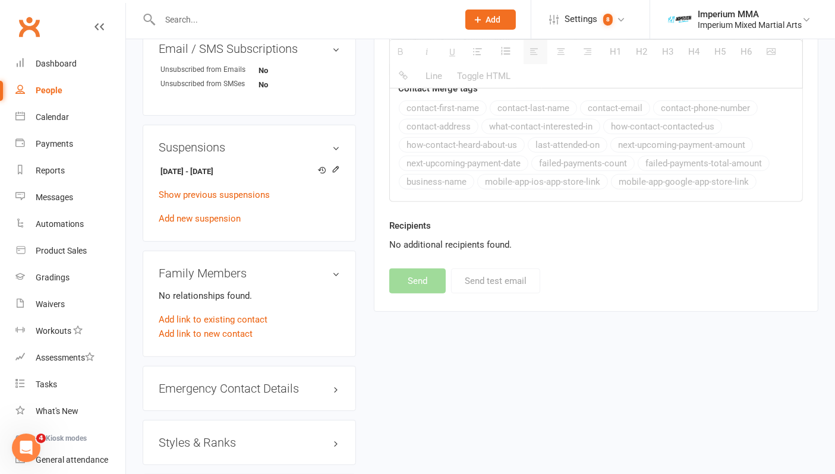
select select
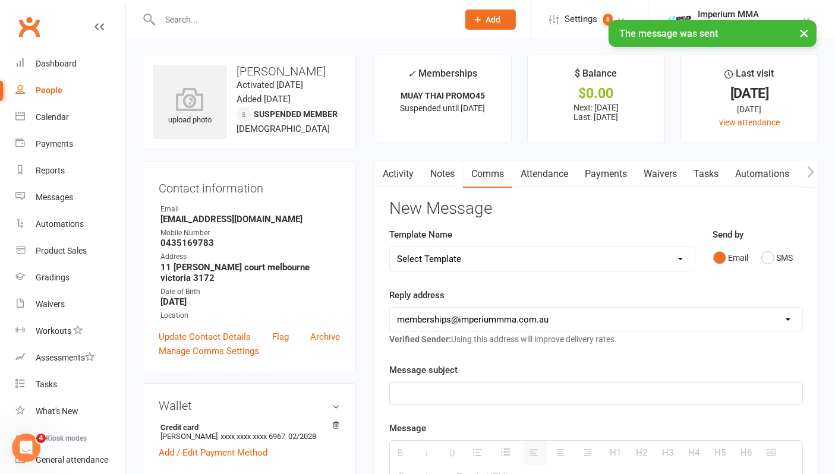
scroll to position [0, 0]
click at [391, 177] on link "Activity" at bounding box center [399, 175] width 48 height 27
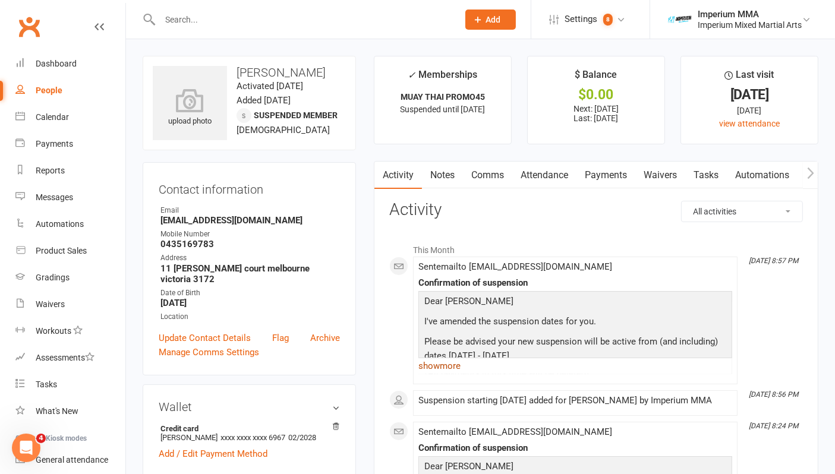
click at [447, 359] on link "show more" at bounding box center [576, 366] width 314 height 17
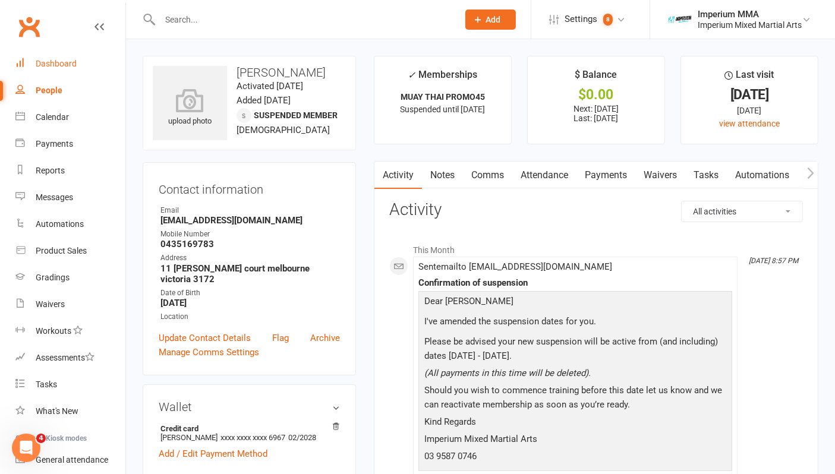
click at [54, 67] on div "Dashboard" at bounding box center [56, 64] width 41 height 10
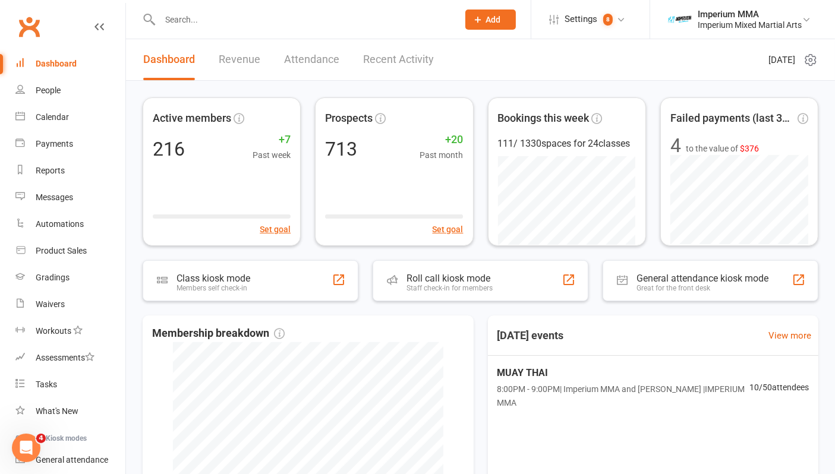
click at [250, 20] on input "text" at bounding box center [303, 19] width 294 height 17
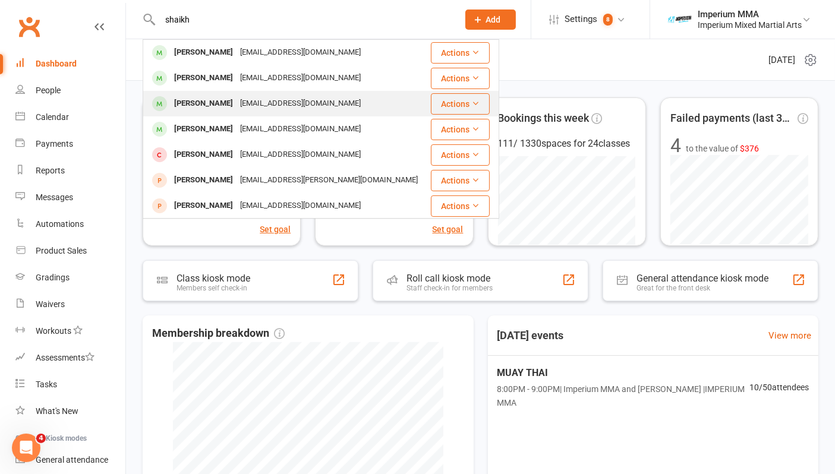
type input "shaikh"
click at [237, 105] on div "Mohammedalishaikh781@gmail.com" at bounding box center [301, 103] width 128 height 17
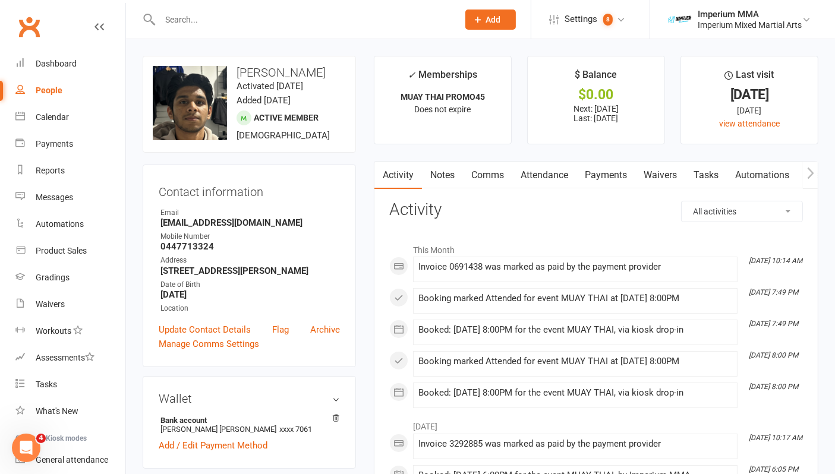
drag, startPoint x: 597, startPoint y: 169, endPoint x: 606, endPoint y: 170, distance: 9.5
click at [598, 169] on link "Payments" at bounding box center [606, 175] width 59 height 27
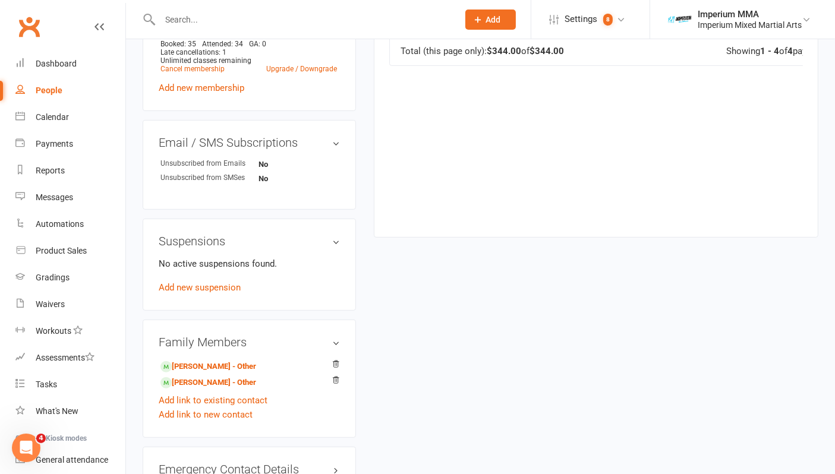
scroll to position [528, 0]
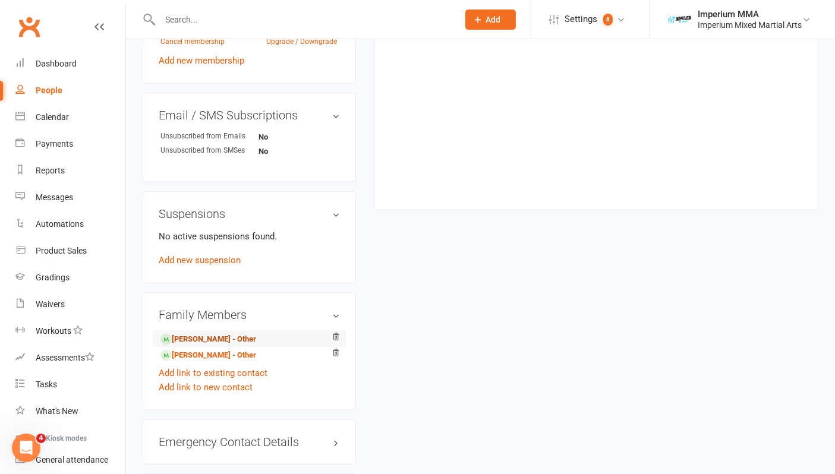
click at [203, 335] on link "Hasnain Shaikh - Other" at bounding box center [209, 340] width 96 height 12
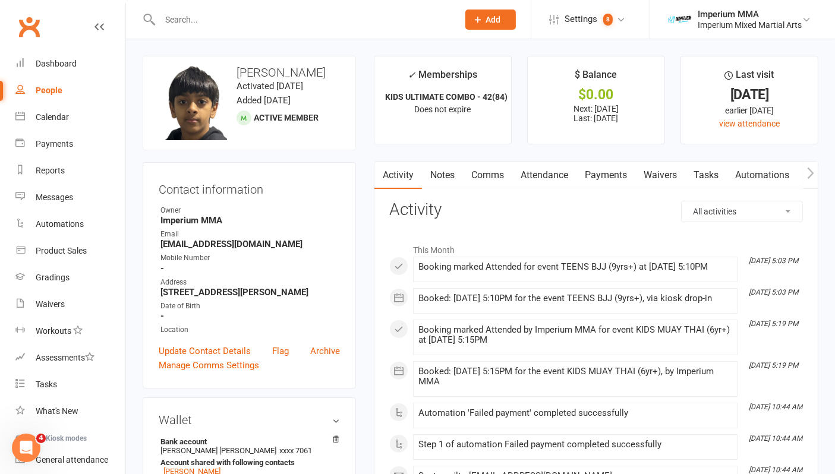
click at [603, 174] on link "Payments" at bounding box center [606, 175] width 59 height 27
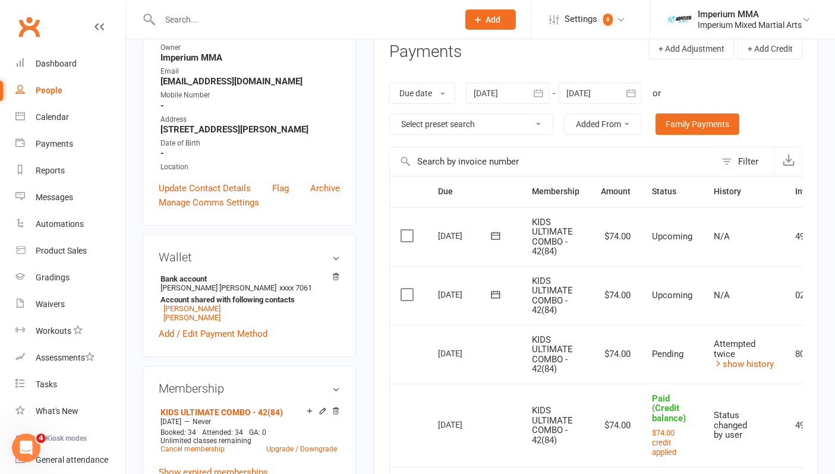
scroll to position [264, 0]
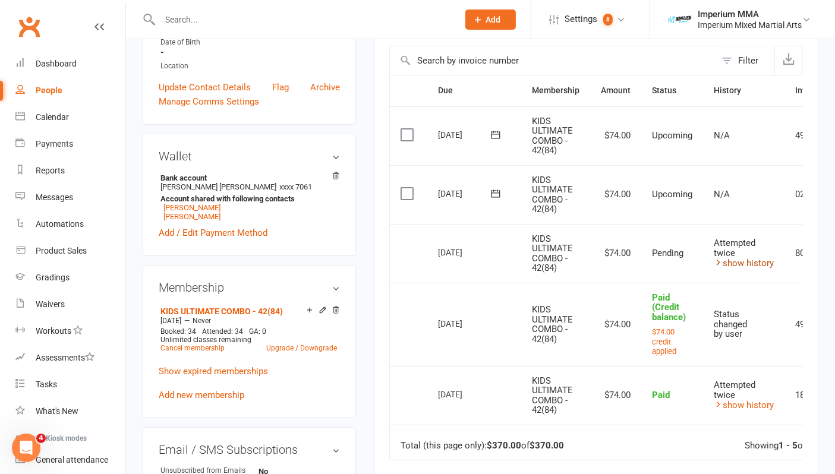
click at [746, 262] on link "show history" at bounding box center [744, 263] width 60 height 11
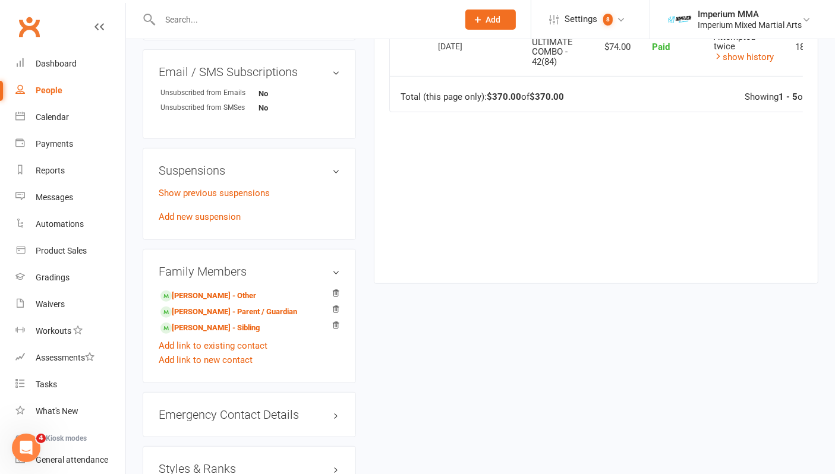
scroll to position [661, 0]
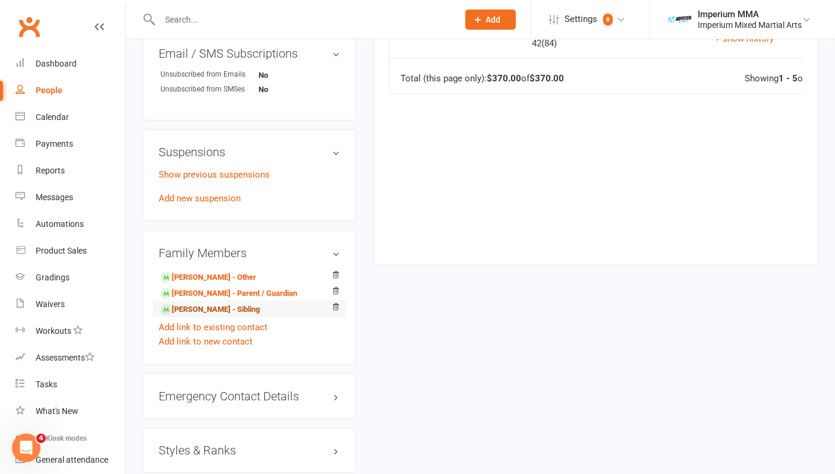
drag, startPoint x: 198, startPoint y: 307, endPoint x: 209, endPoint y: 307, distance: 10.7
click at [198, 308] on link "Haider Shaikh - Sibling" at bounding box center [210, 310] width 99 height 12
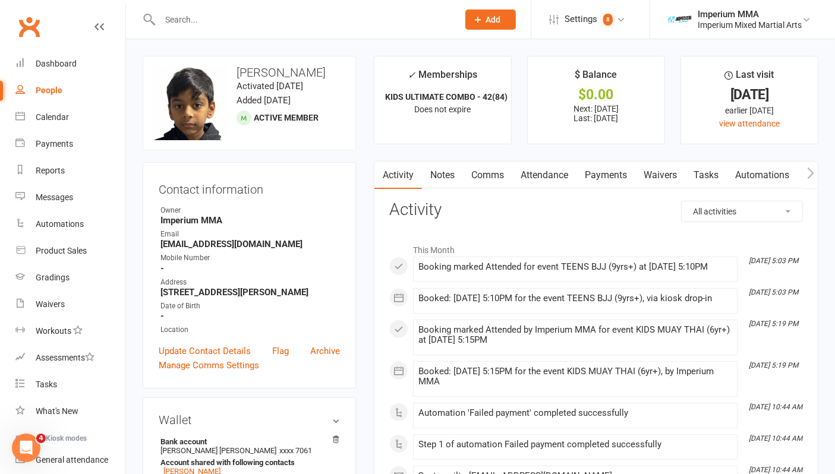
click at [617, 177] on link "Payments" at bounding box center [606, 175] width 59 height 27
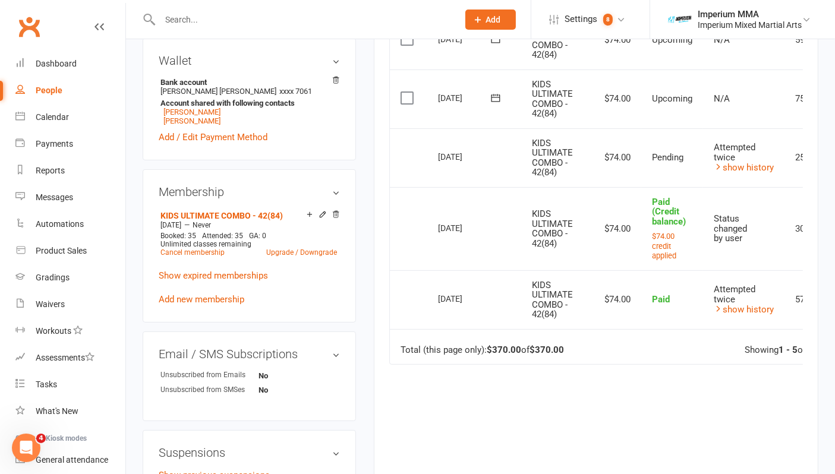
scroll to position [330, 0]
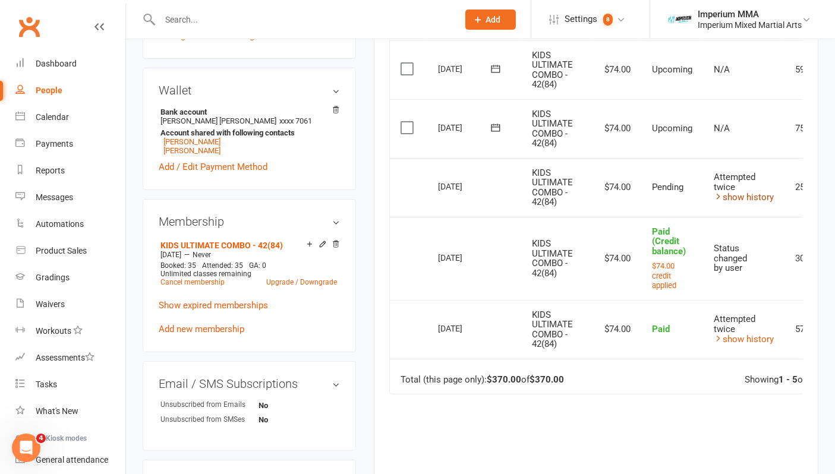
click at [744, 193] on link "show history" at bounding box center [744, 197] width 60 height 11
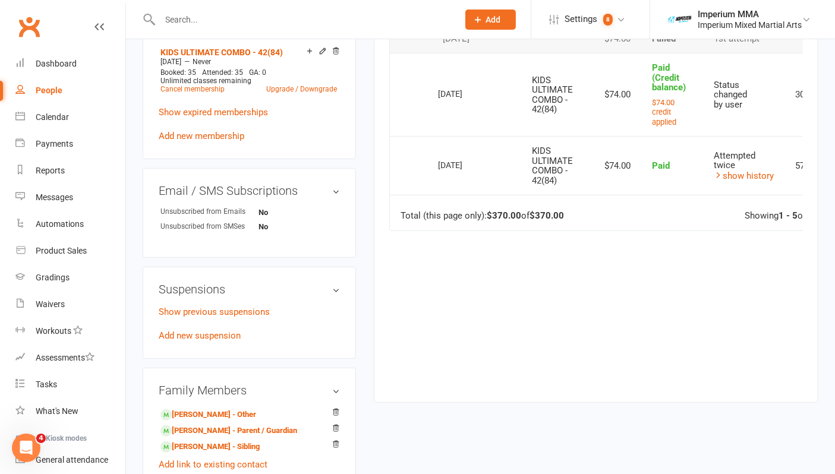
scroll to position [595, 0]
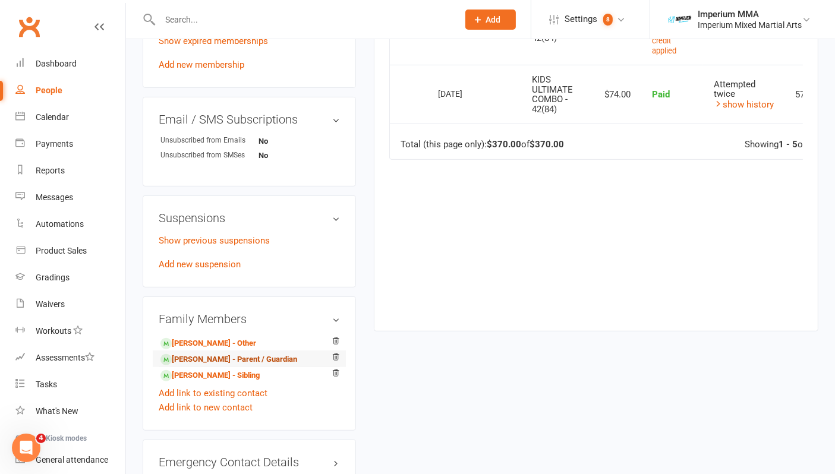
click at [191, 357] on link "mudassar shaikh - Parent / Guardian" at bounding box center [229, 360] width 137 height 12
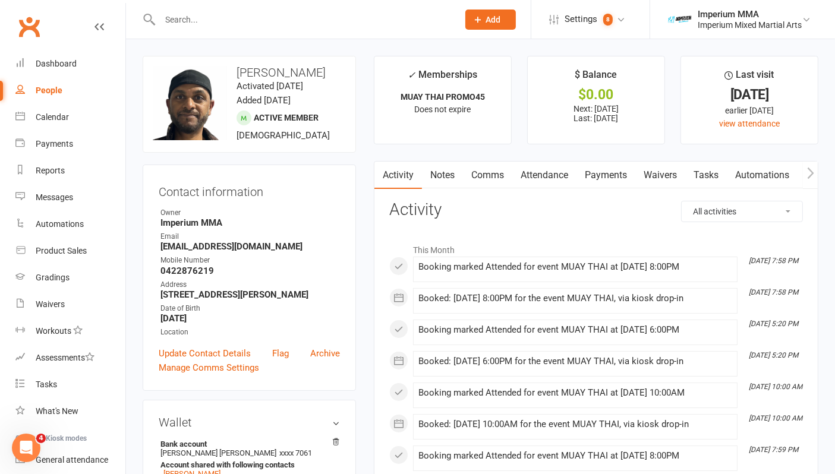
click at [604, 173] on link "Payments" at bounding box center [606, 175] width 59 height 27
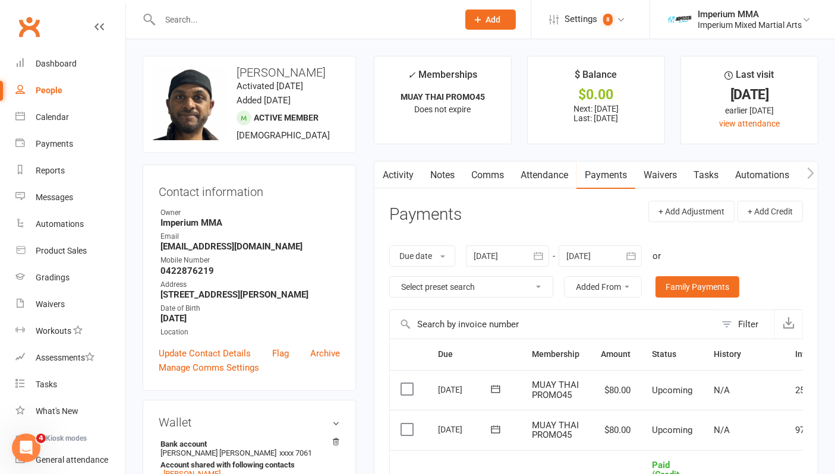
click at [269, 18] on input "text" at bounding box center [303, 19] width 294 height 17
click at [228, 20] on input "text" at bounding box center [303, 19] width 294 height 17
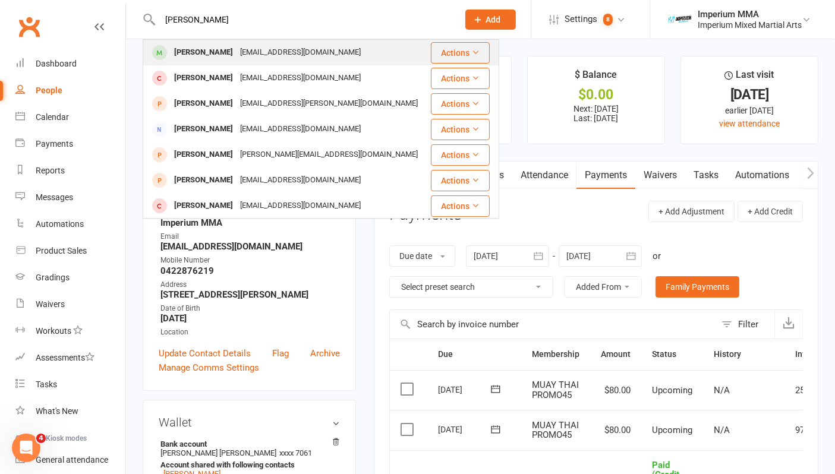
type input "grassi"
click at [247, 54] on div "marcusdegrassi@gmail.com" at bounding box center [301, 52] width 128 height 17
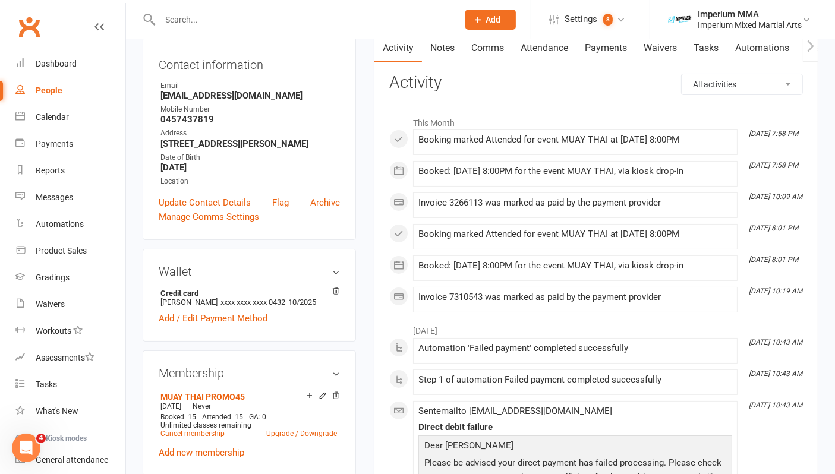
scroll to position [132, 0]
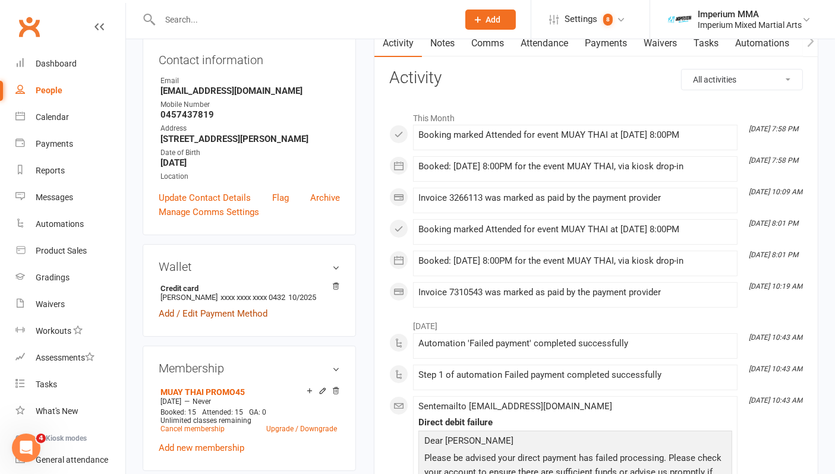
click at [239, 312] on link "Add / Edit Payment Method" at bounding box center [213, 314] width 109 height 14
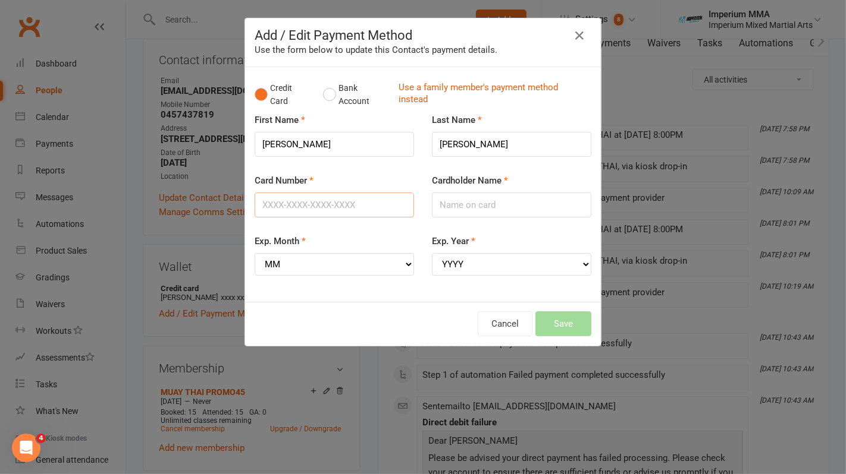
click at [340, 210] on input "Card Number" at bounding box center [333, 205] width 159 height 25
type input "5217293027686533"
click at [455, 205] on input "Cardholder Name" at bounding box center [511, 205] width 159 height 25
type input "m"
type input "MR MARCUS GRASSI"
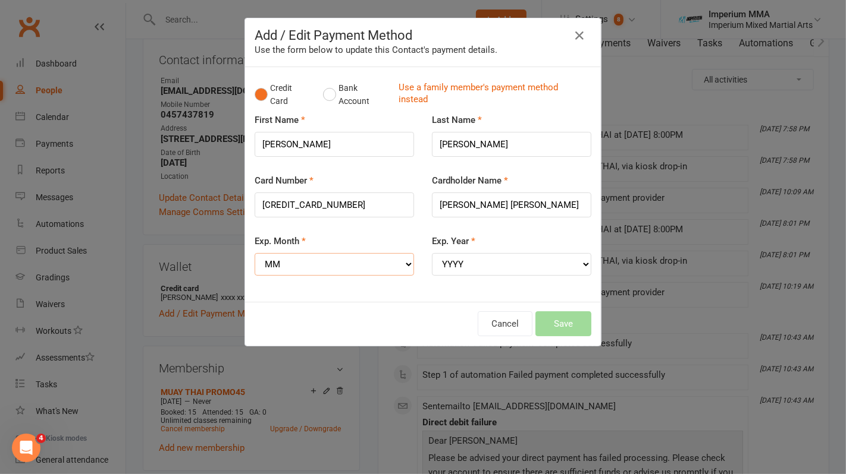
click at [397, 262] on select "MM 01 02 03 04 05 06 07 08 09 10 11 12" at bounding box center [333, 264] width 159 height 23
select select "08"
click at [254, 253] on select "MM 01 02 03 04 05 06 07 08 09 10 11 12" at bounding box center [333, 264] width 159 height 23
click at [483, 262] on select "YYYY 2025 2026 2027 2028 2029 2030 2031 2032 2033 2034" at bounding box center [511, 264] width 159 height 23
select select "2028"
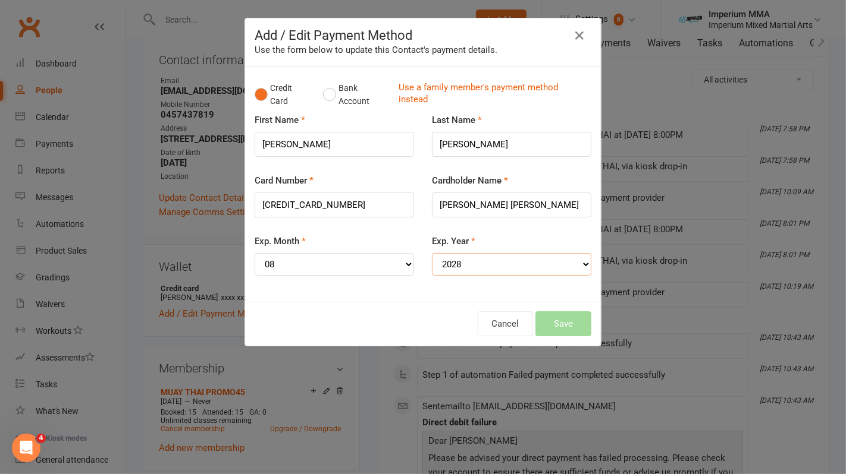
click at [432, 253] on select "YYYY 2025 2026 2027 2028 2029 2030 2031 2032 2033 2034" at bounding box center [511, 264] width 159 height 23
click at [567, 315] on button "Save" at bounding box center [563, 324] width 56 height 25
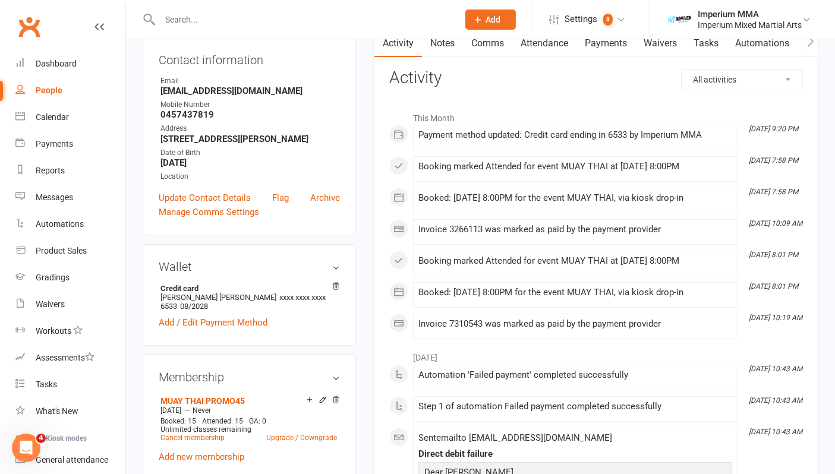
drag, startPoint x: 567, startPoint y: 315, endPoint x: 0, endPoint y: 505, distance: 598.3
